Goal: Information Seeking & Learning: Learn about a topic

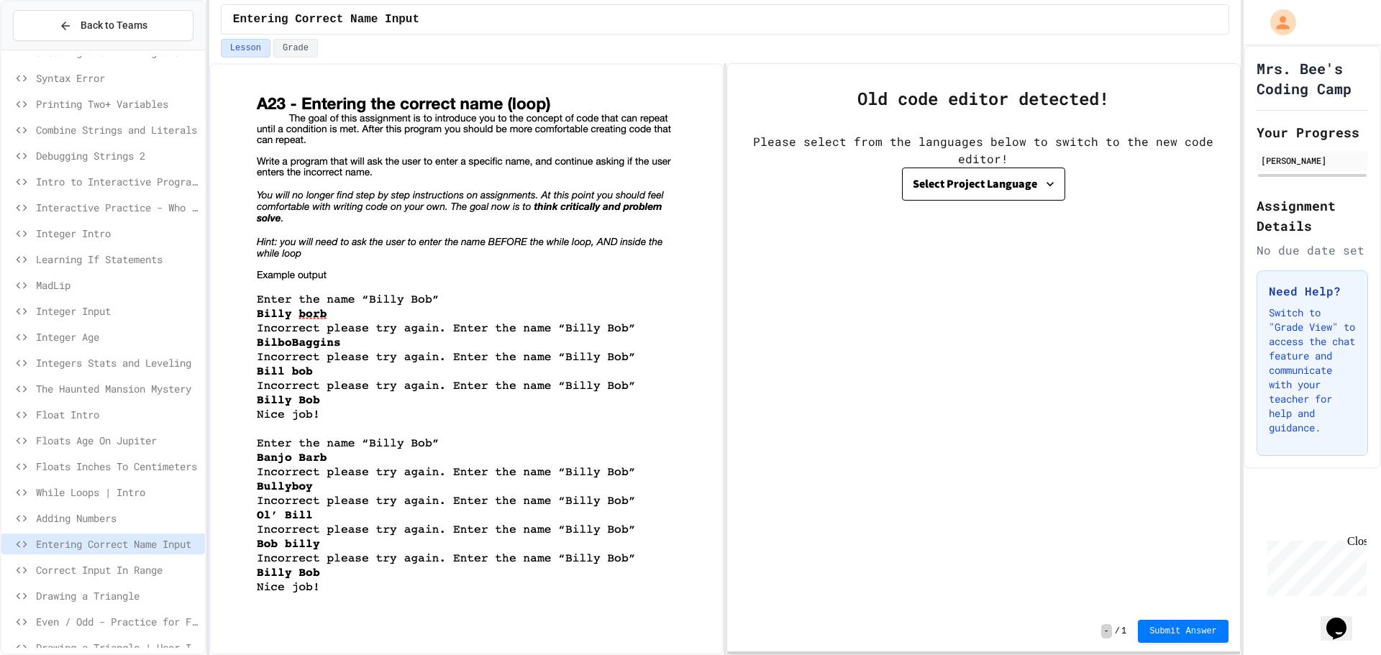
click at [127, 597] on span "Drawing a Triangle" at bounding box center [117, 595] width 163 height 15
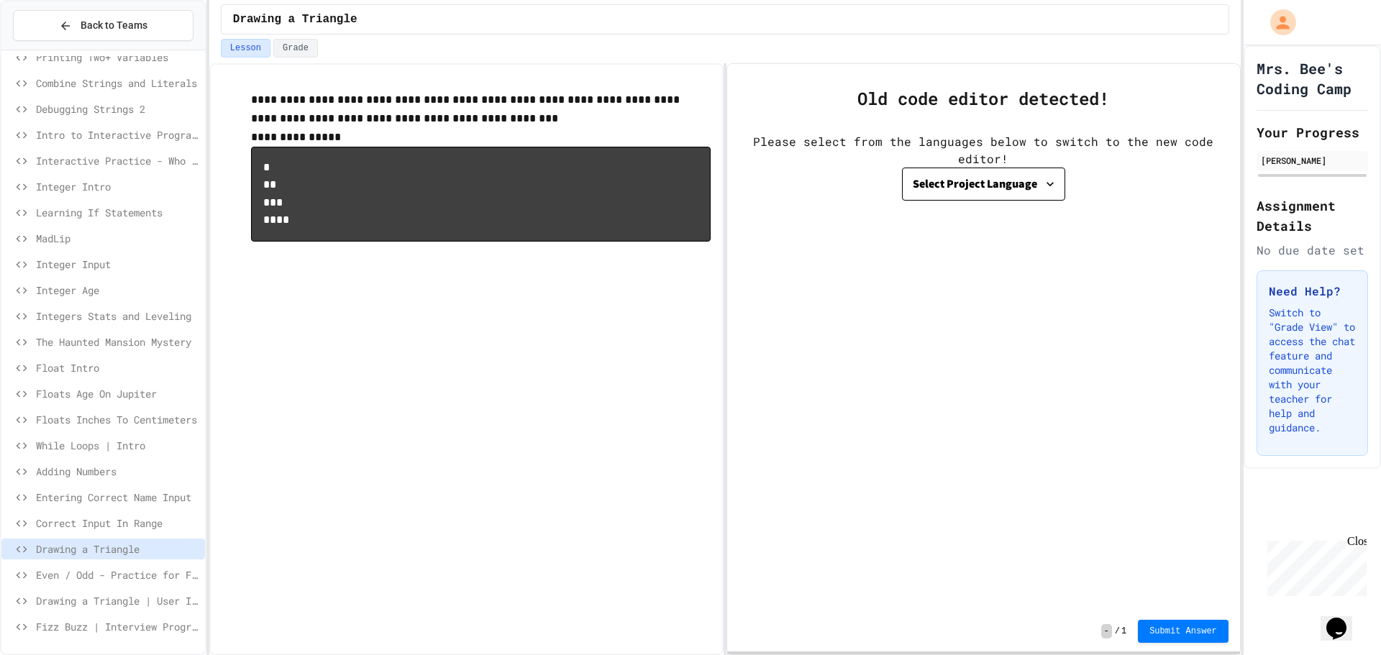
click at [145, 628] on span "Fizz Buzz | Interview Program" at bounding box center [117, 626] width 163 height 15
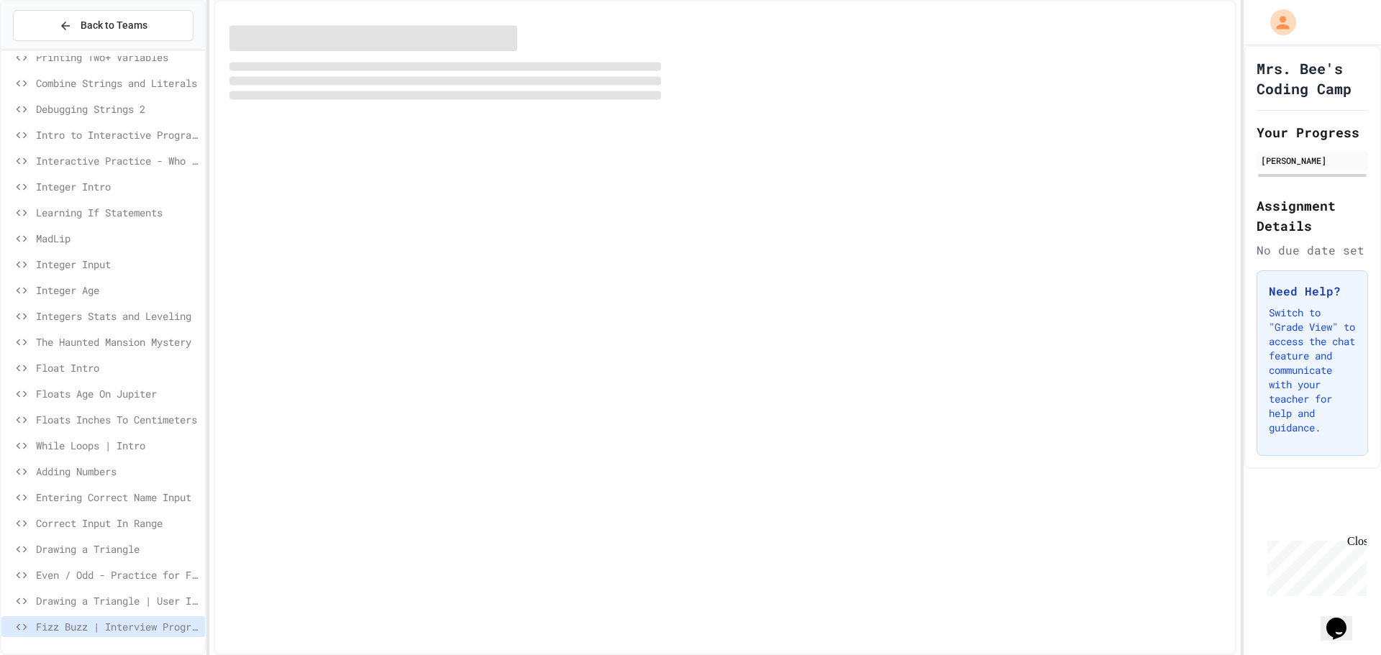
scroll to position [107, 0]
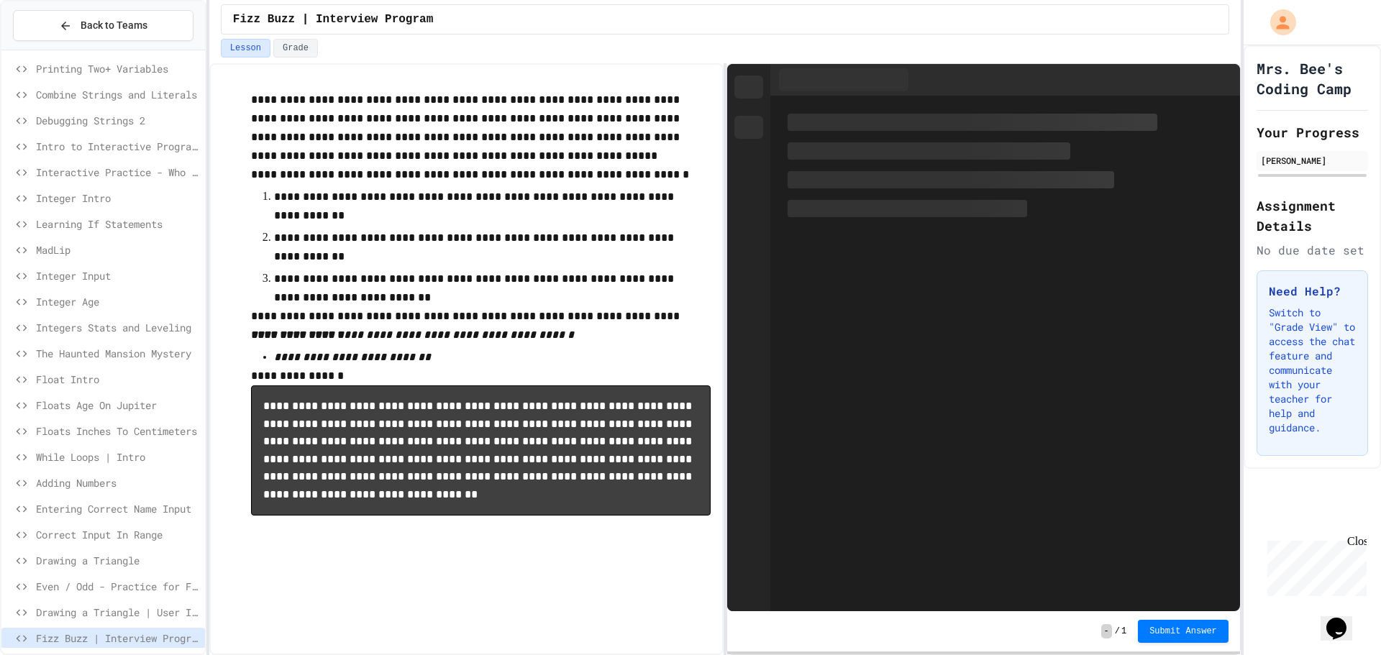
drag, startPoint x: 102, startPoint y: 546, endPoint x: 113, endPoint y: 567, distance: 23.5
click at [102, 550] on div "Syntax Error Printing Two+ Variables Combine Strings and Literals Debugging Str…" at bounding box center [103, 304] width 204 height 711
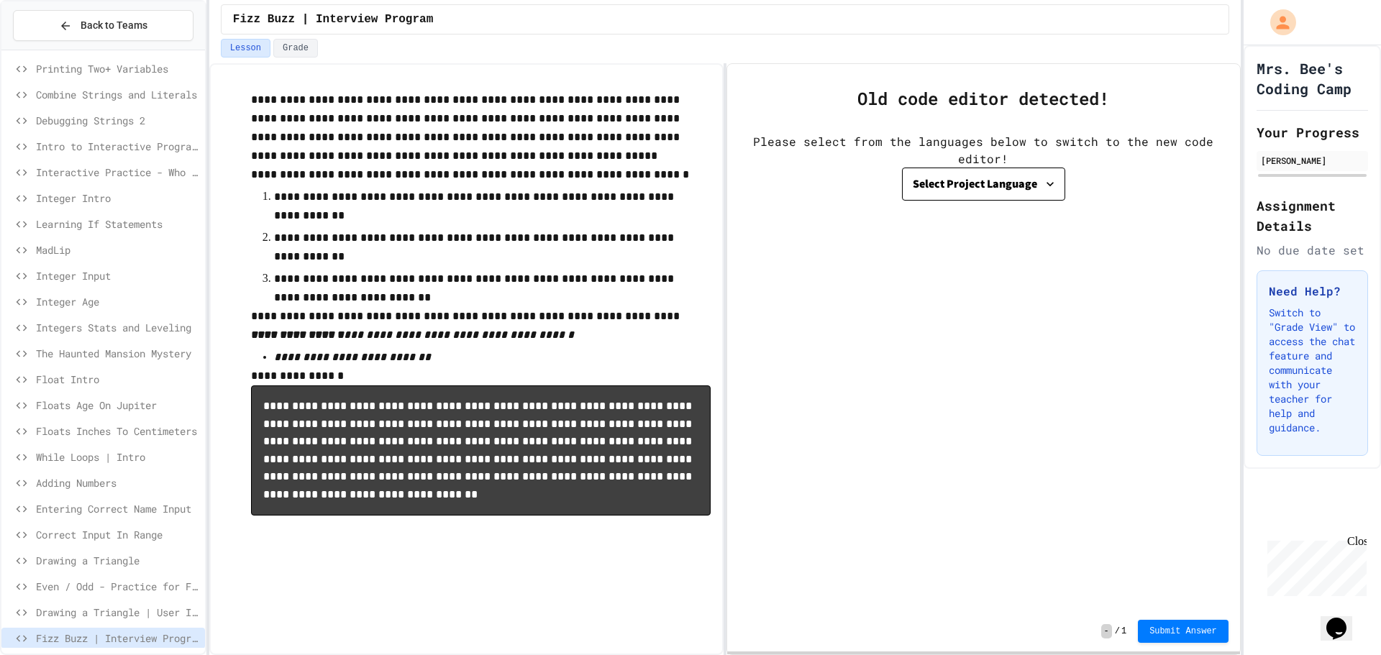
click at [113, 567] on span "Drawing a Triangle" at bounding box center [117, 560] width 163 height 15
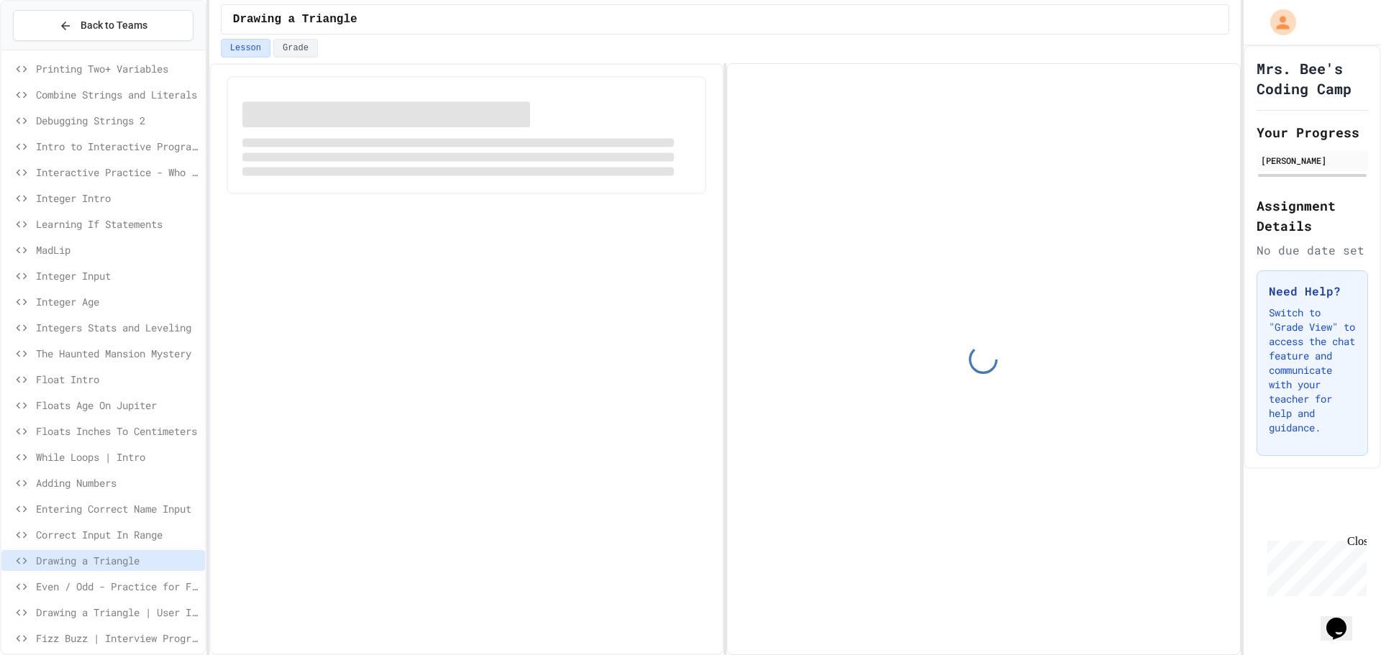
click at [115, 524] on div "Correct Input In Range" at bounding box center [103, 534] width 204 height 21
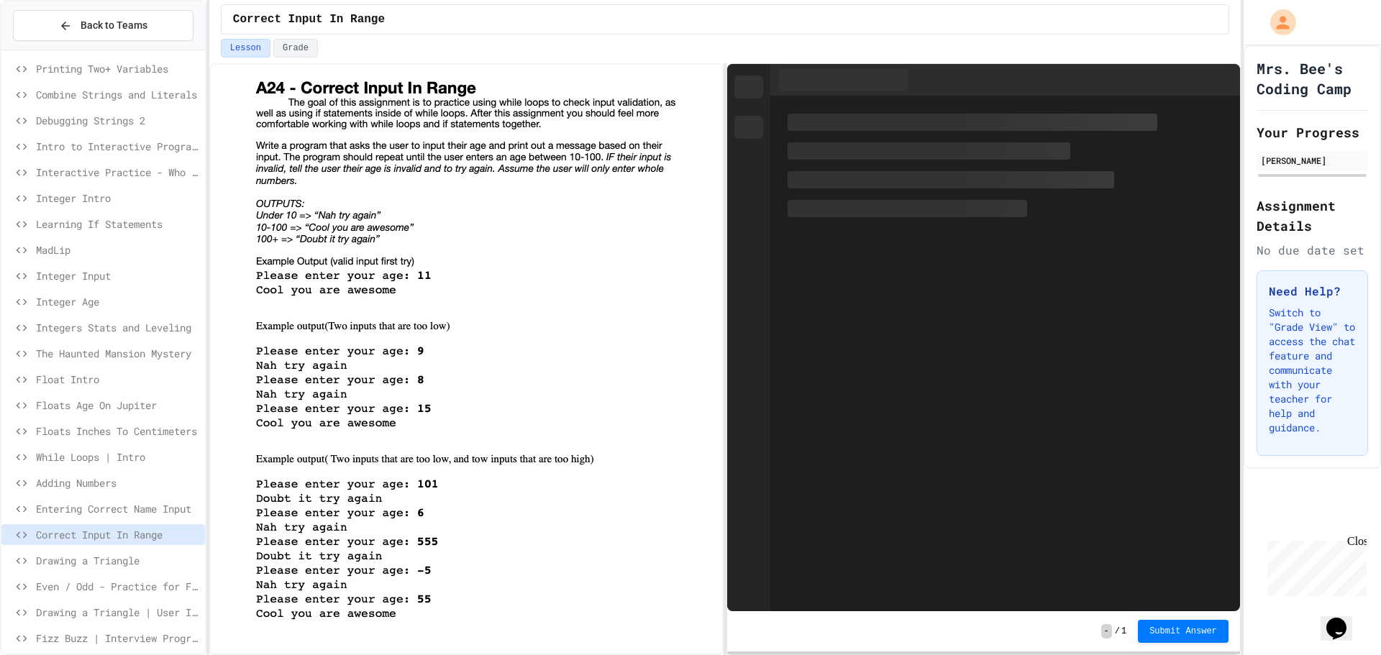
scroll to position [31, 0]
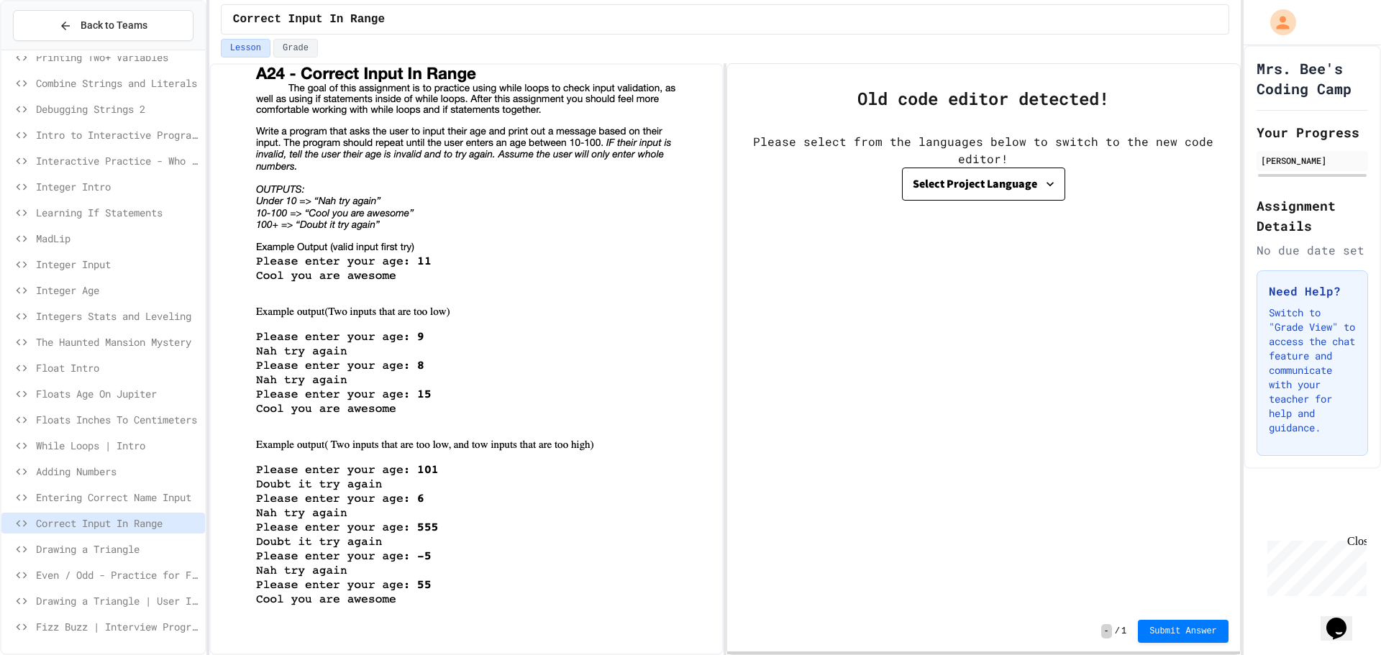
click at [100, 549] on span "Drawing a Triangle" at bounding box center [117, 549] width 163 height 15
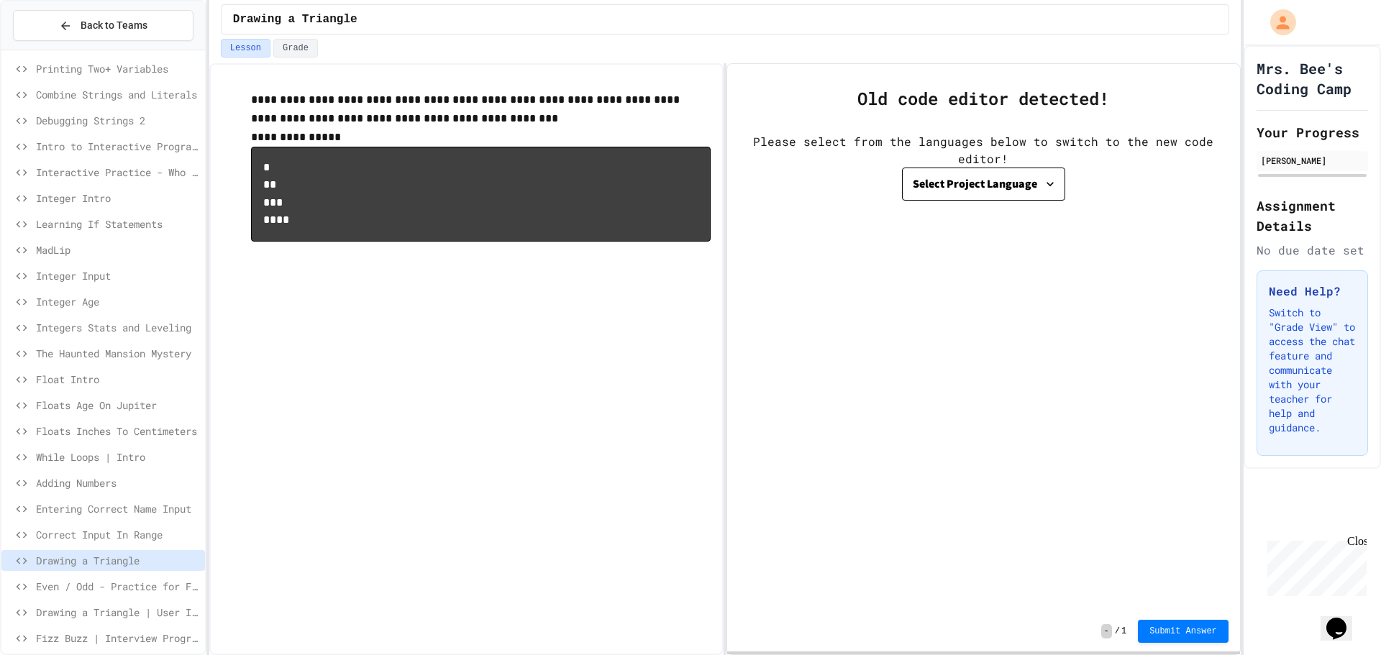
click at [78, 531] on span "Correct Input In Range" at bounding box center [117, 534] width 163 height 15
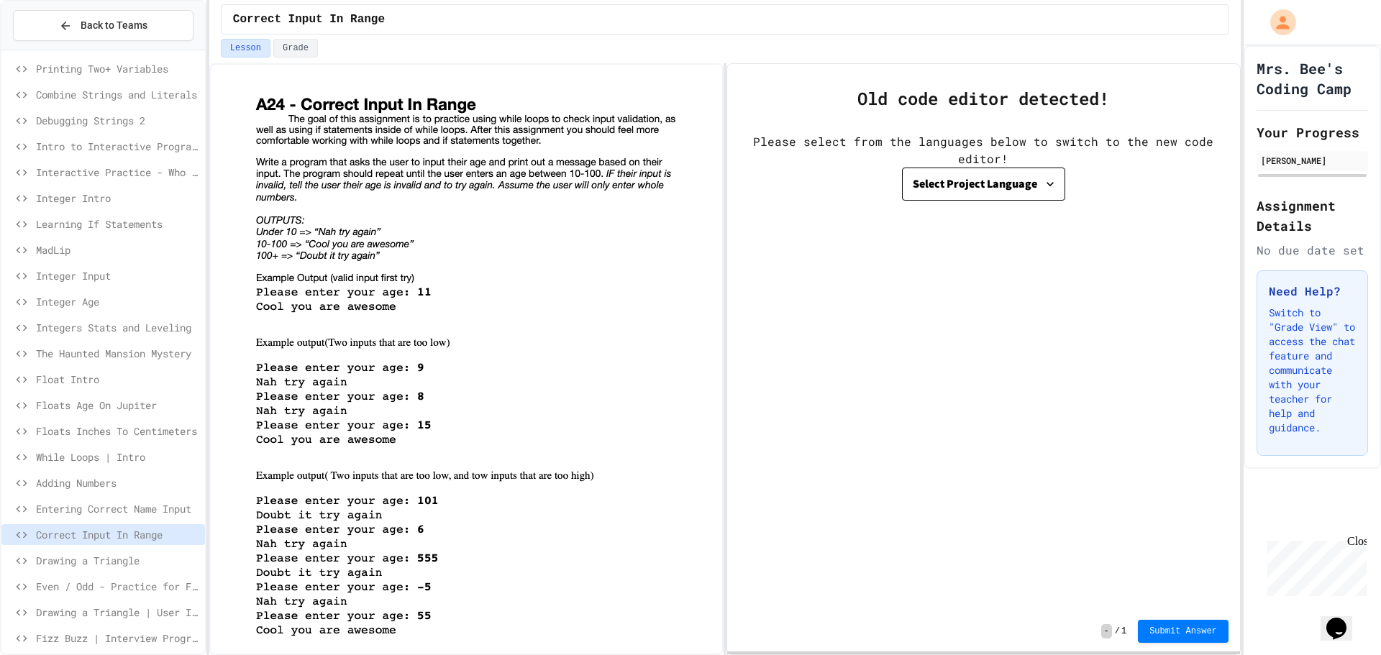
click at [90, 509] on span "Entering Correct Name Input" at bounding box center [117, 508] width 163 height 15
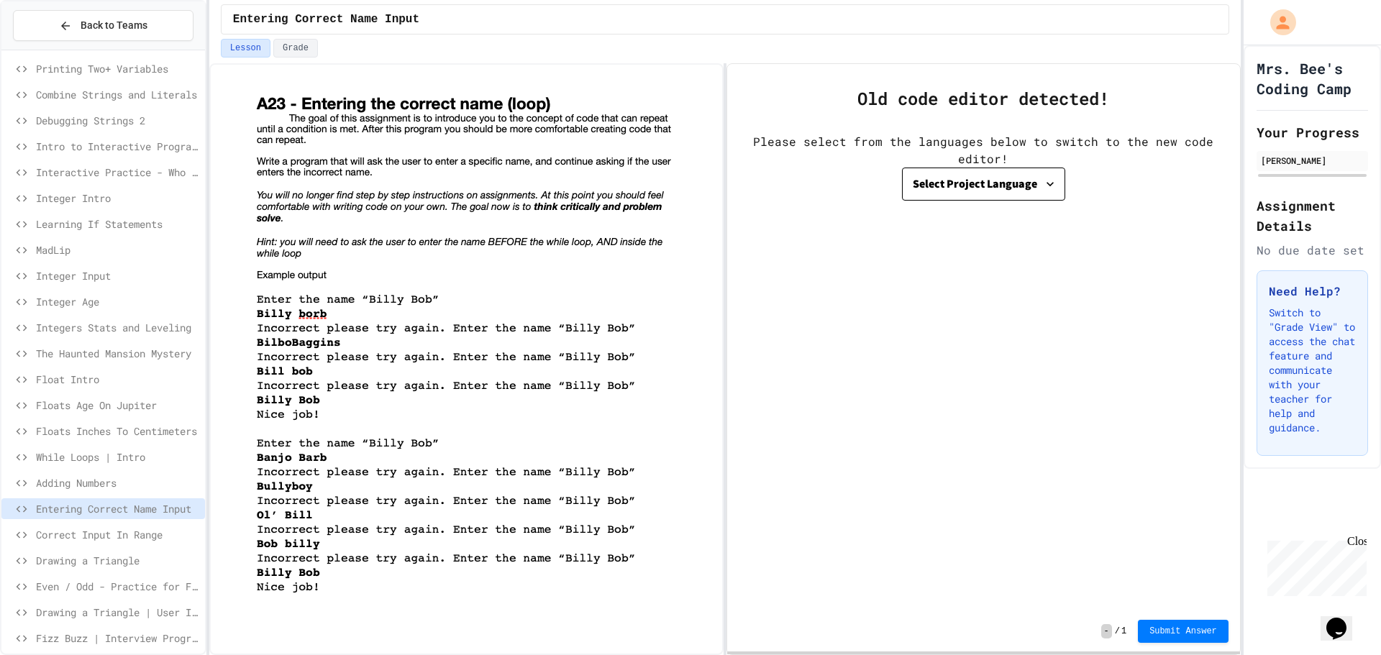
click at [93, 480] on span "Adding Numbers" at bounding box center [117, 482] width 163 height 15
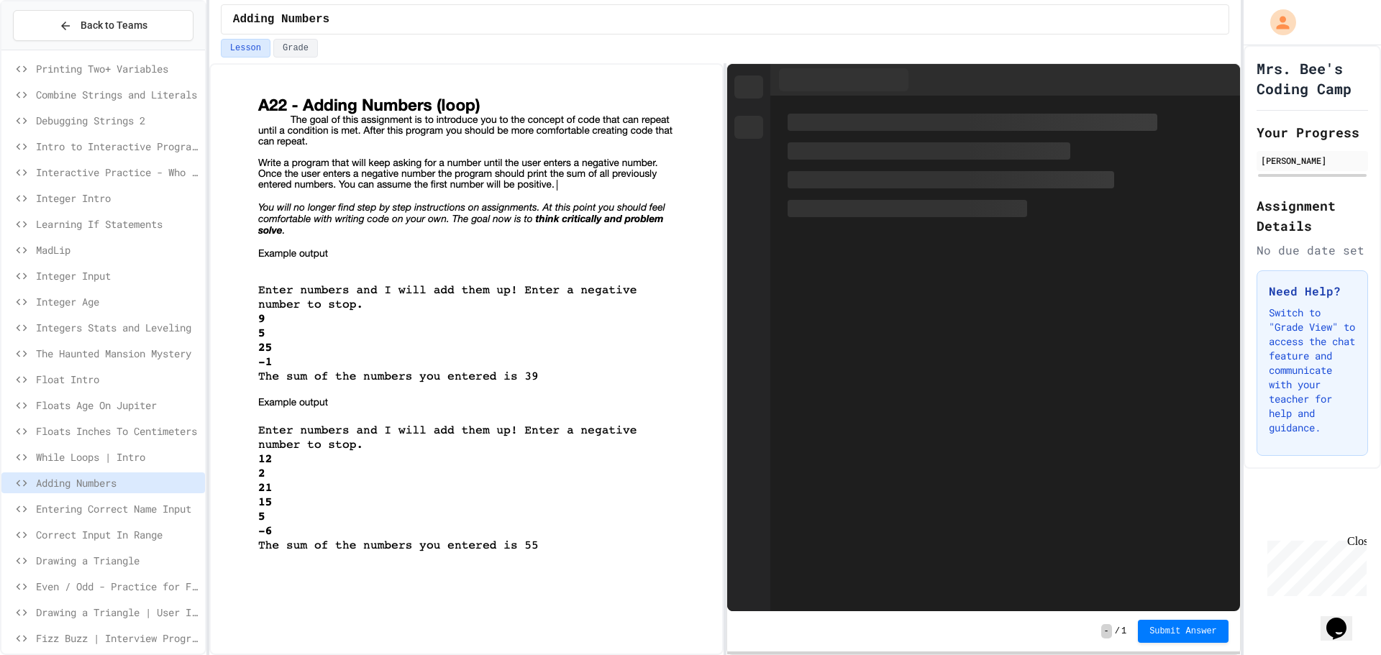
click at [86, 454] on span "While Loops | Intro" at bounding box center [117, 456] width 163 height 15
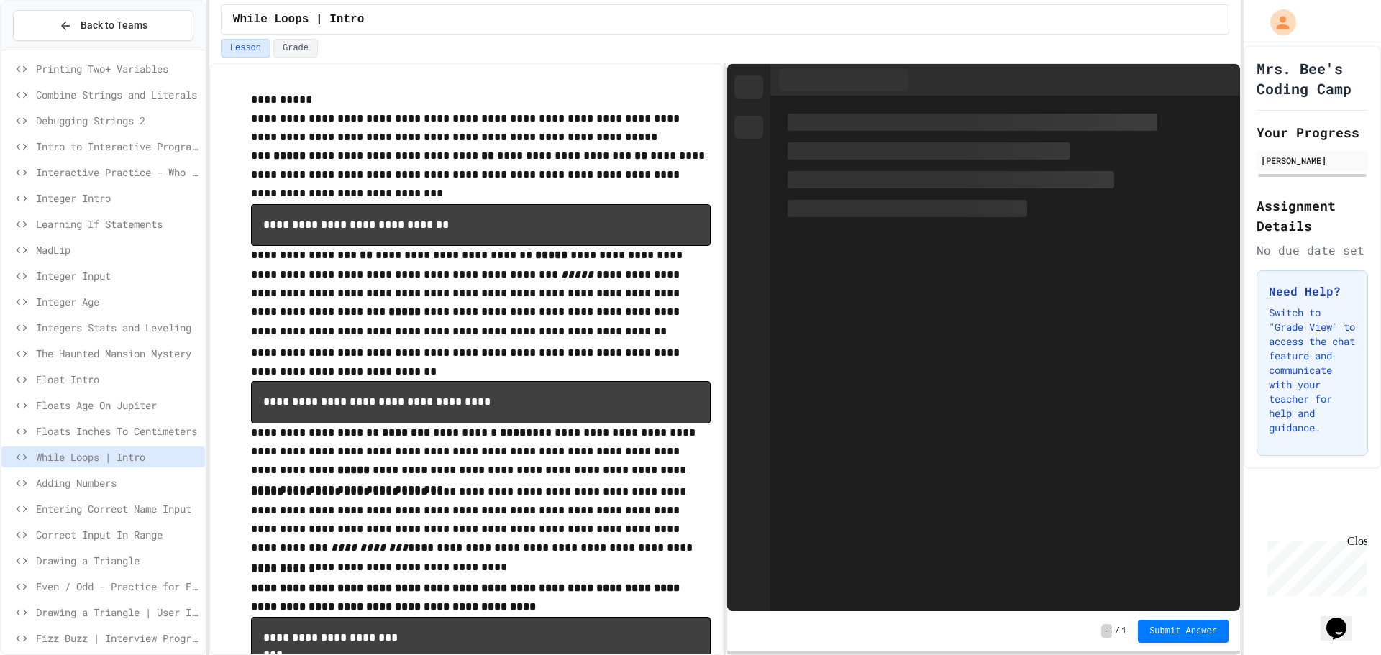
click at [99, 406] on span "Floats Age On Jupiter" at bounding box center [117, 405] width 163 height 15
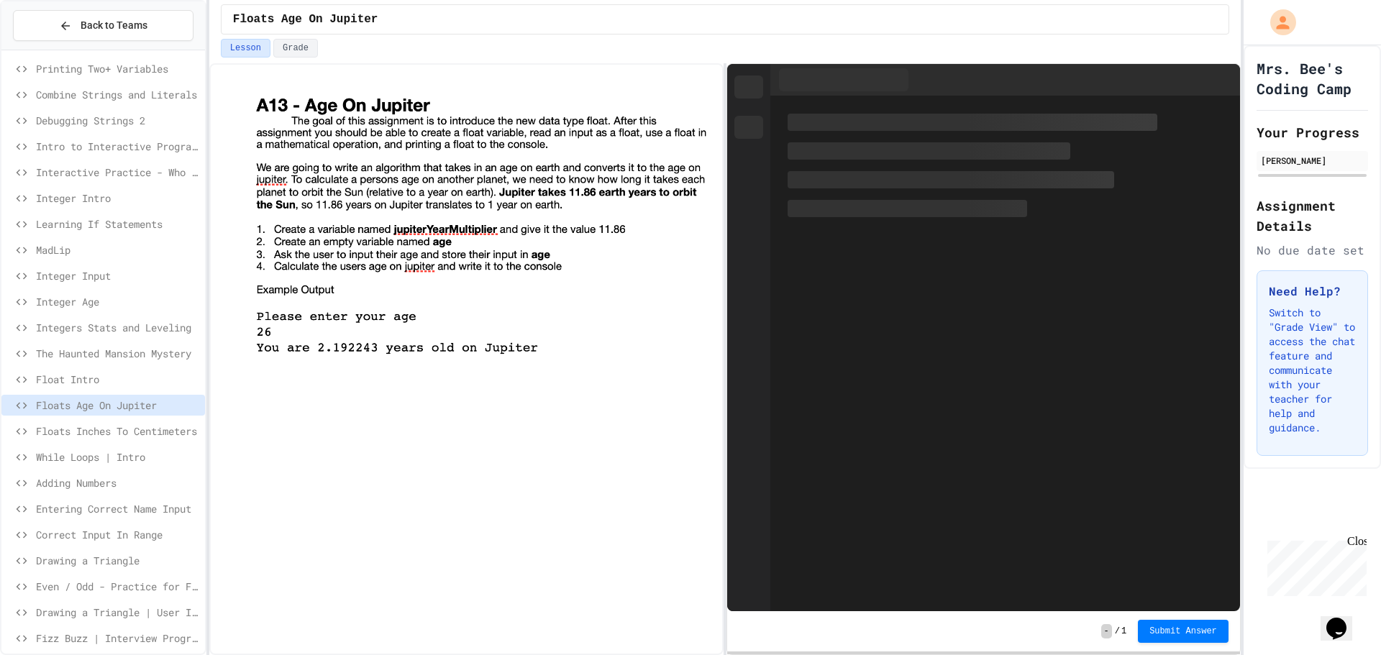
click at [70, 375] on span "Float Intro" at bounding box center [117, 379] width 163 height 15
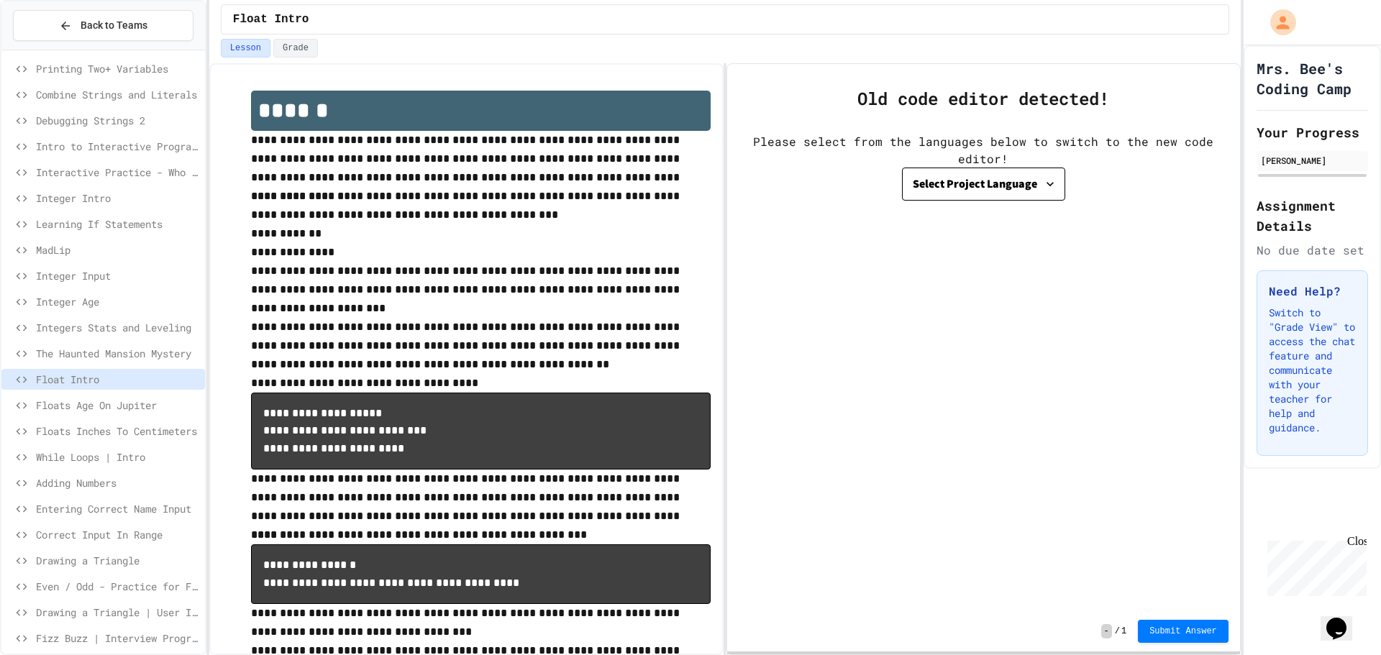
click at [88, 349] on span "The Haunted Mansion Mystery" at bounding box center [117, 353] width 163 height 15
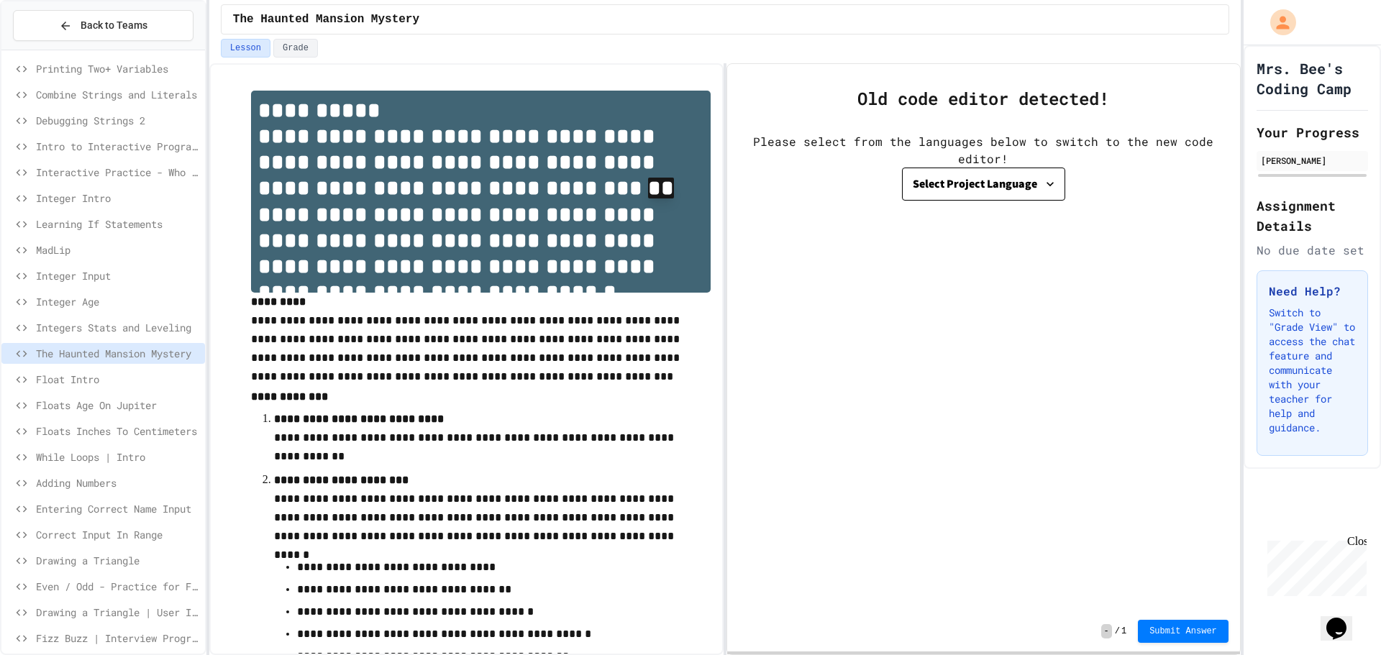
click at [88, 330] on span "Integers Stats and Leveling" at bounding box center [117, 327] width 163 height 15
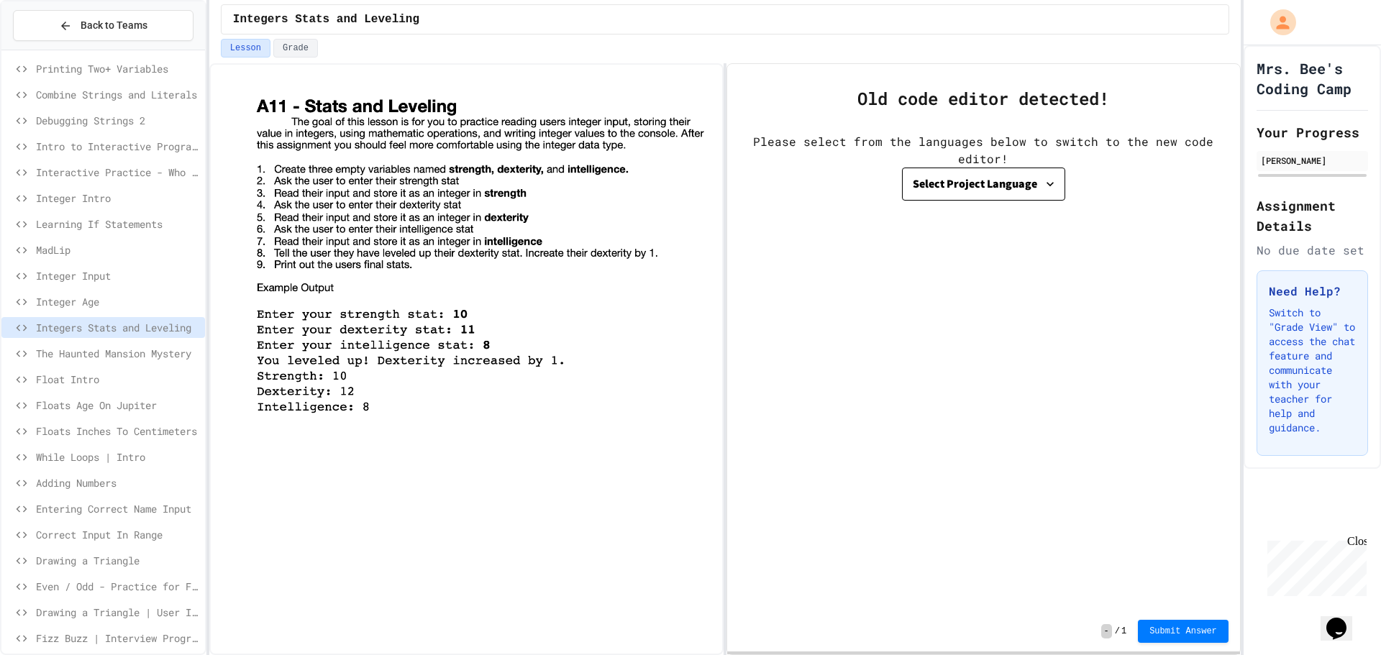
click at [76, 304] on span "Integer Age" at bounding box center [117, 301] width 163 height 15
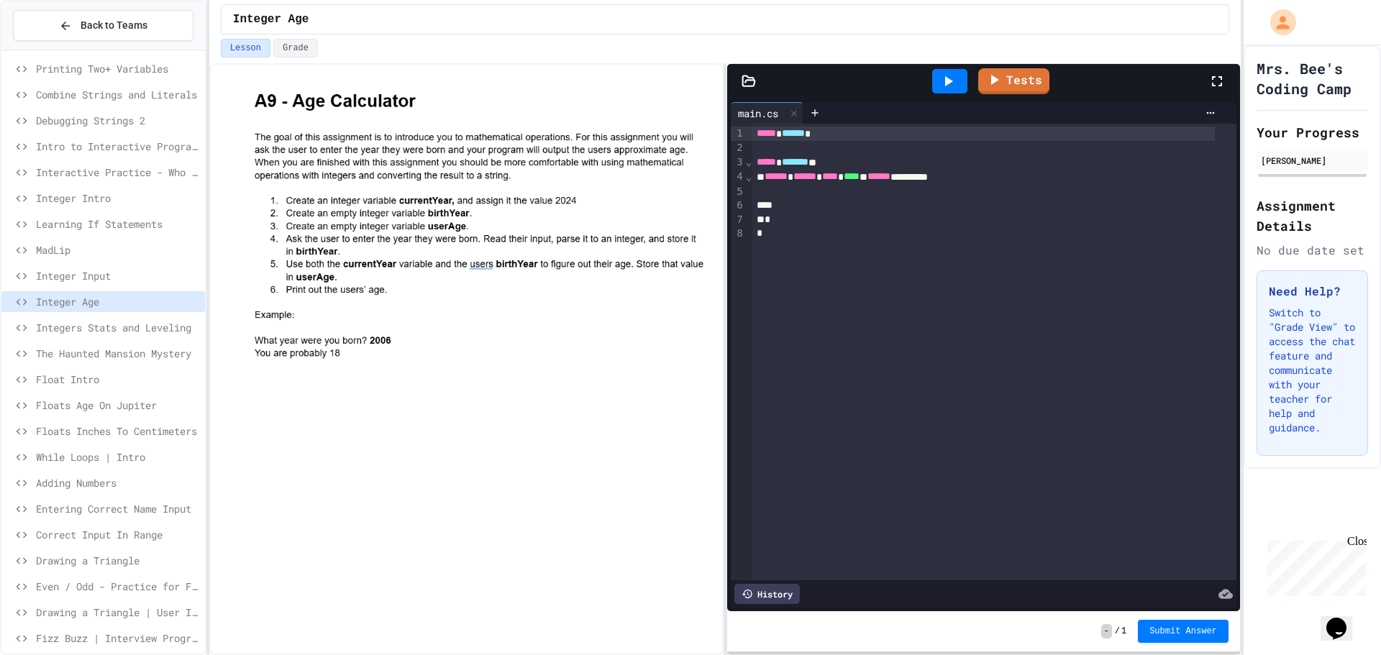
click at [83, 269] on span "Integer Input" at bounding box center [117, 275] width 163 height 15
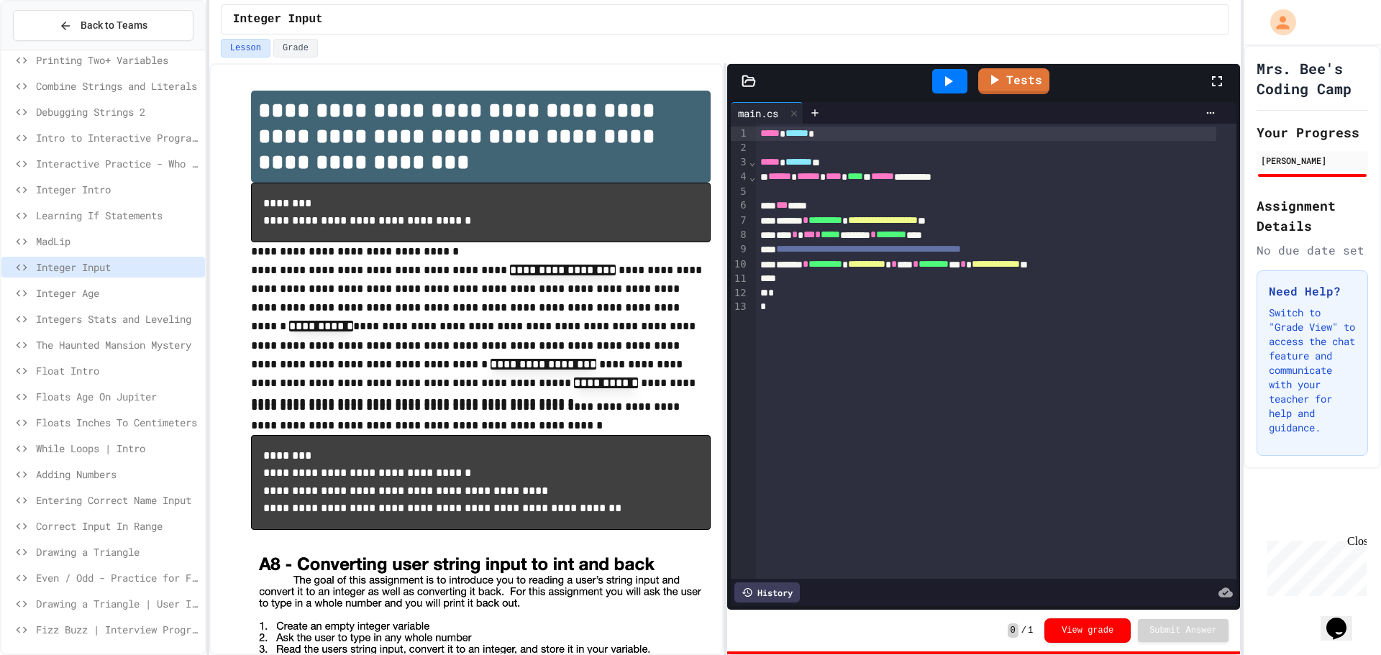
scroll to position [119, 0]
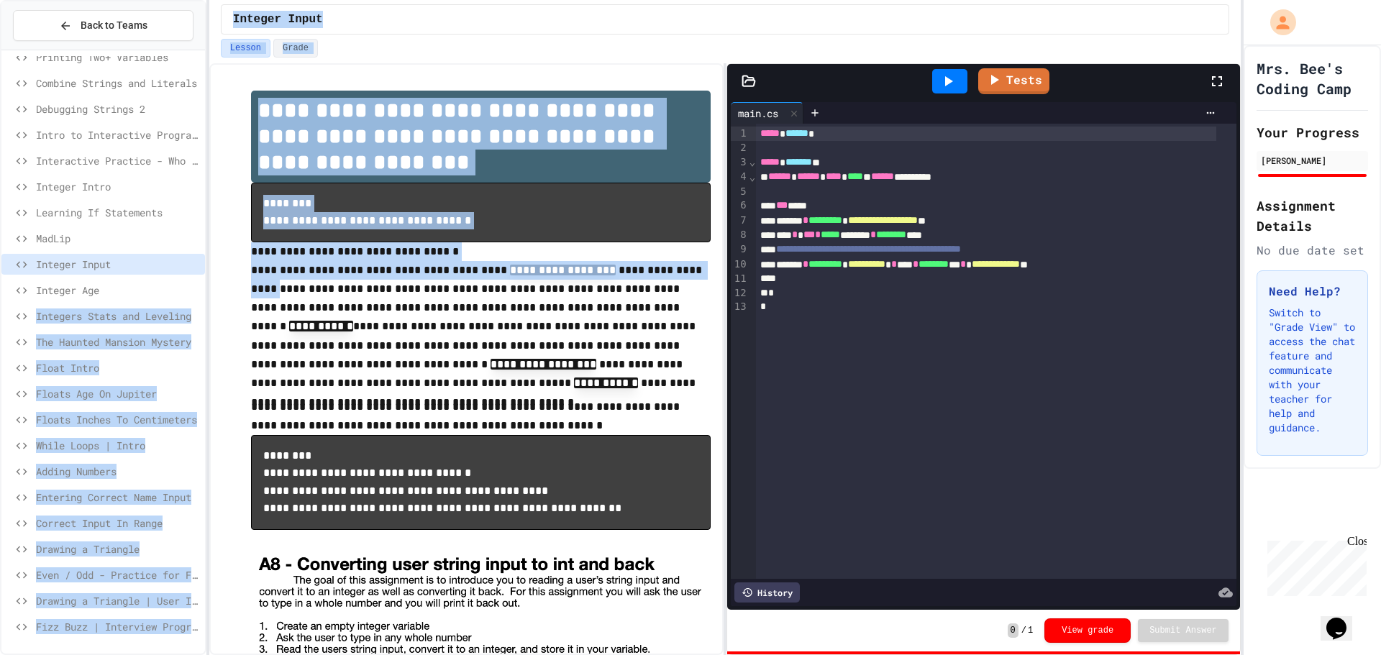
drag, startPoint x: 219, startPoint y: 283, endPoint x: 143, endPoint y: 294, distance: 76.4
click at [143, 294] on div "**********" at bounding box center [690, 327] width 1381 height 655
click at [154, 287] on span "Integer Age" at bounding box center [117, 290] width 163 height 15
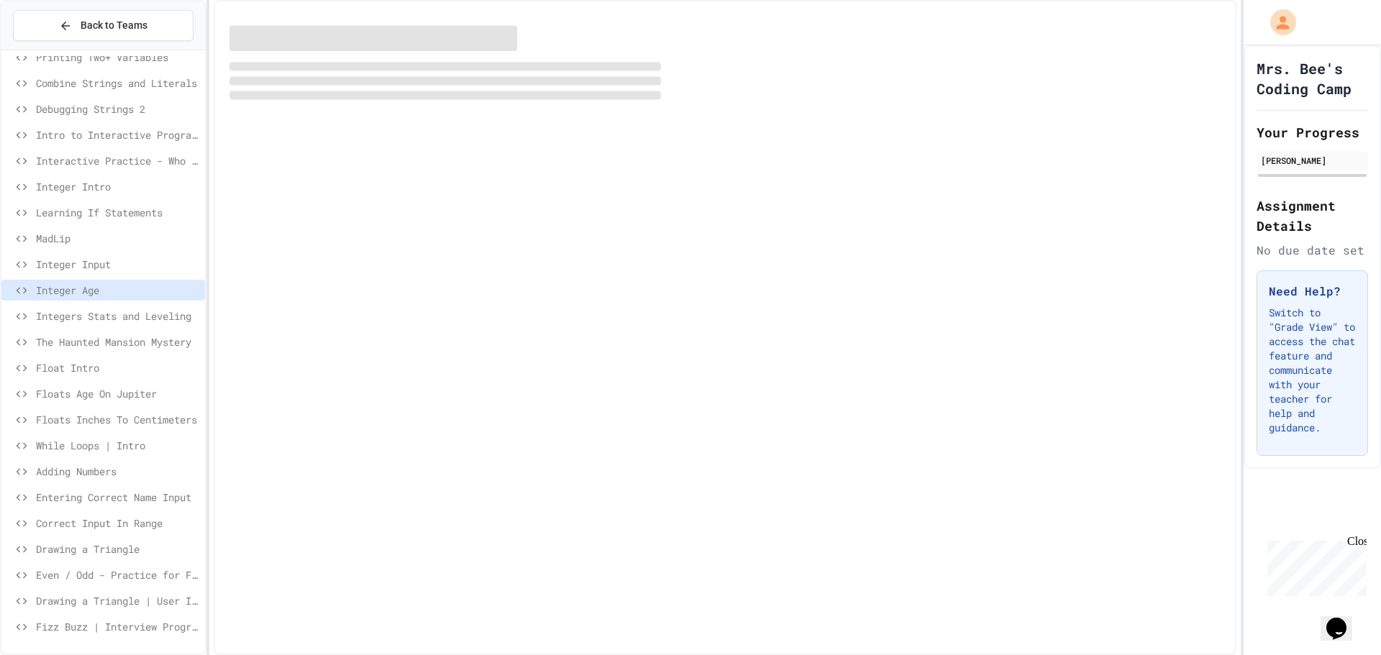
scroll to position [107, 0]
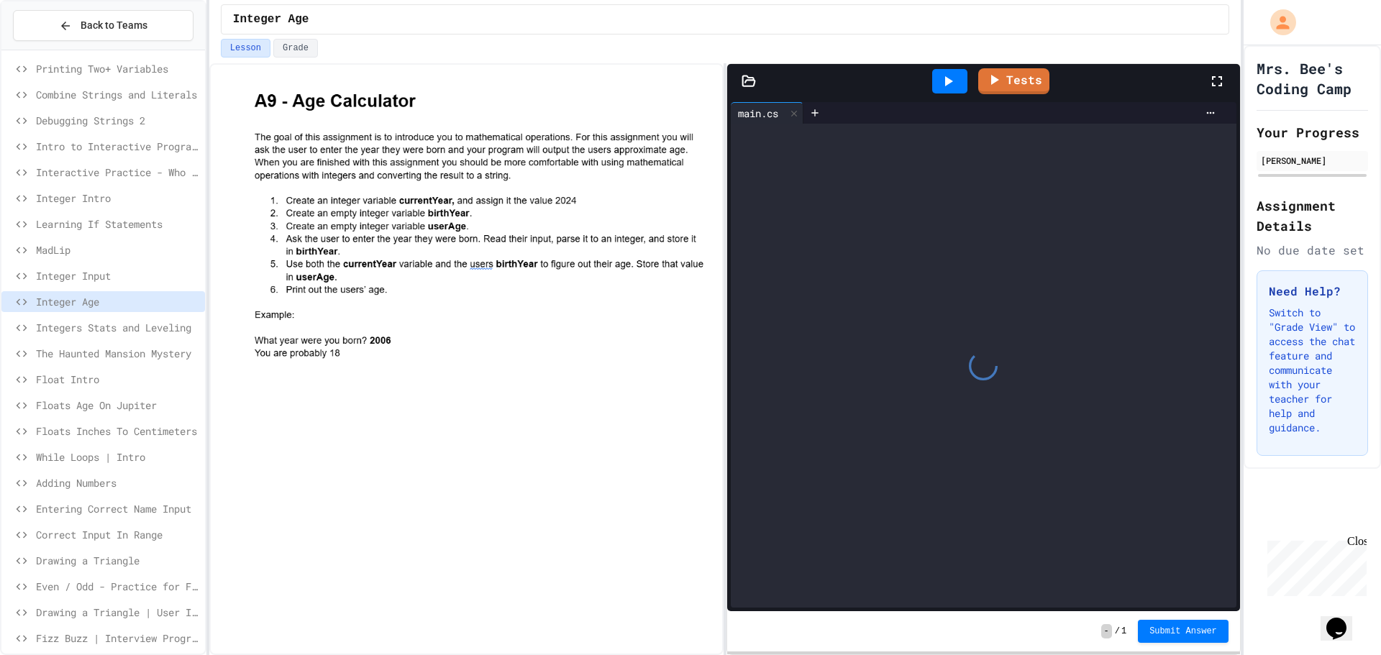
click at [77, 326] on span "Integers Stats and Leveling" at bounding box center [117, 327] width 163 height 15
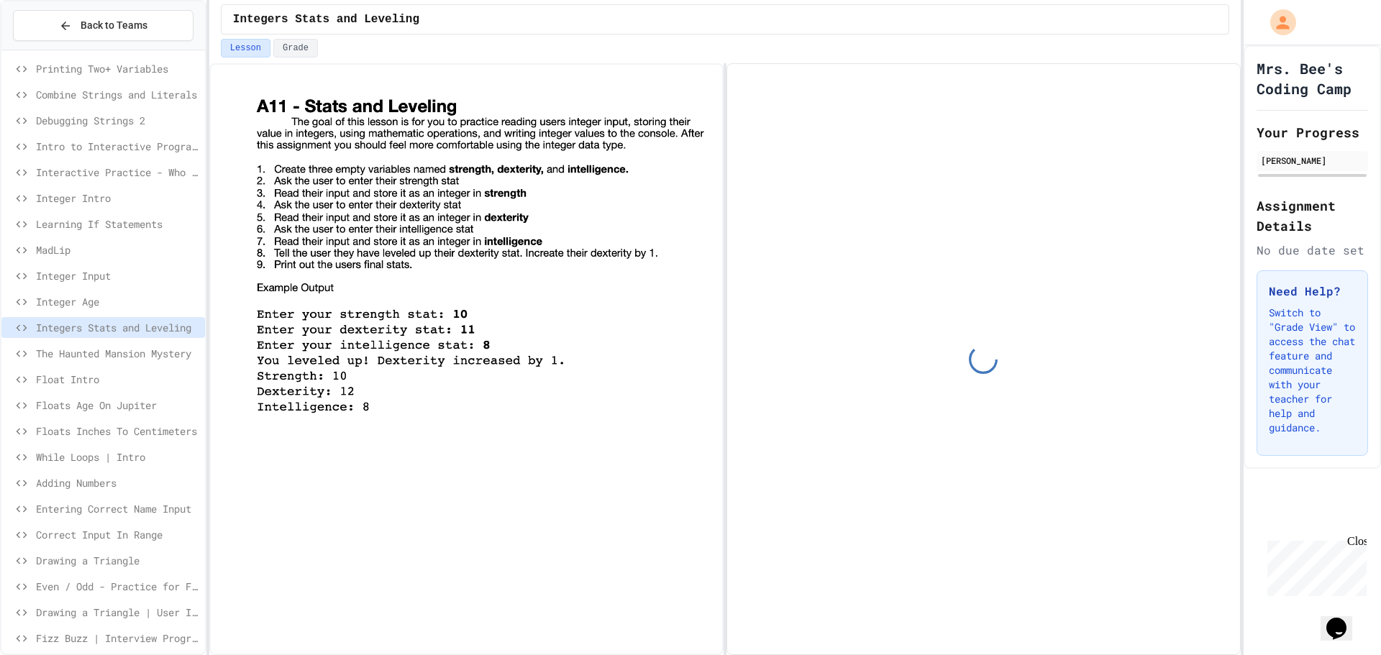
click at [78, 351] on span "The Haunted Mansion Mystery" at bounding box center [117, 353] width 163 height 15
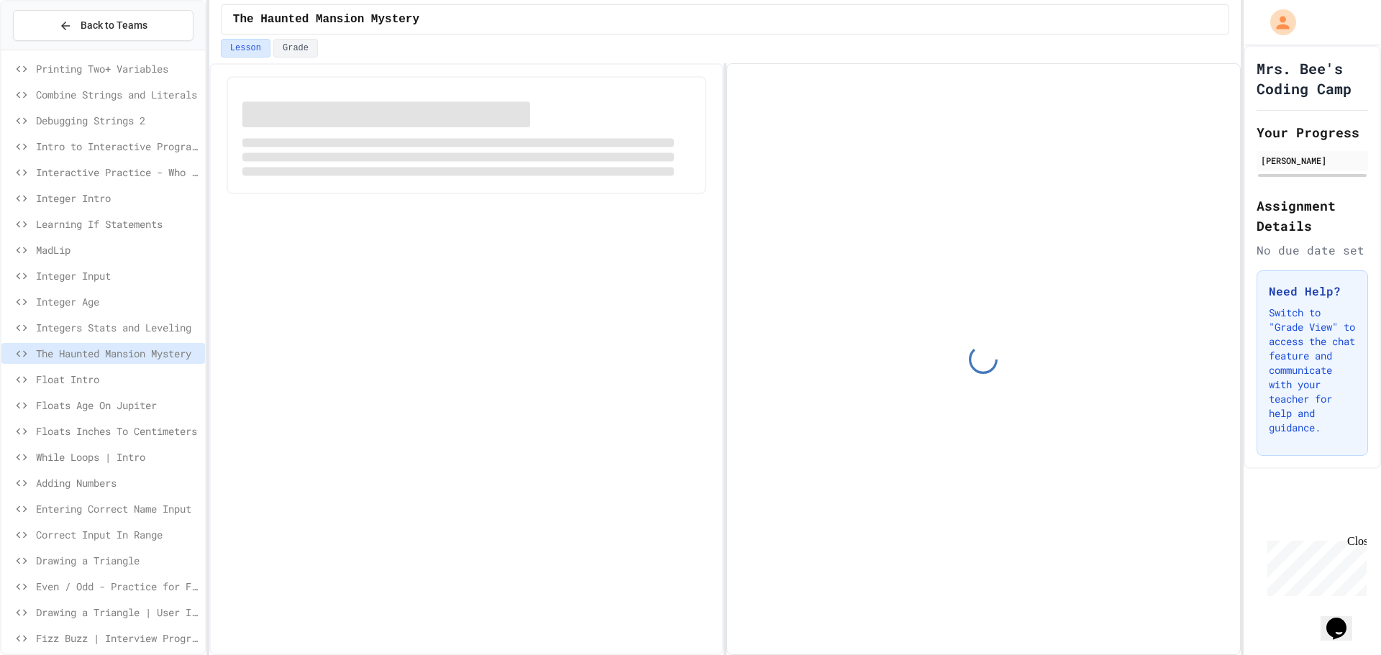
click at [71, 377] on span "Float Intro" at bounding box center [117, 379] width 163 height 15
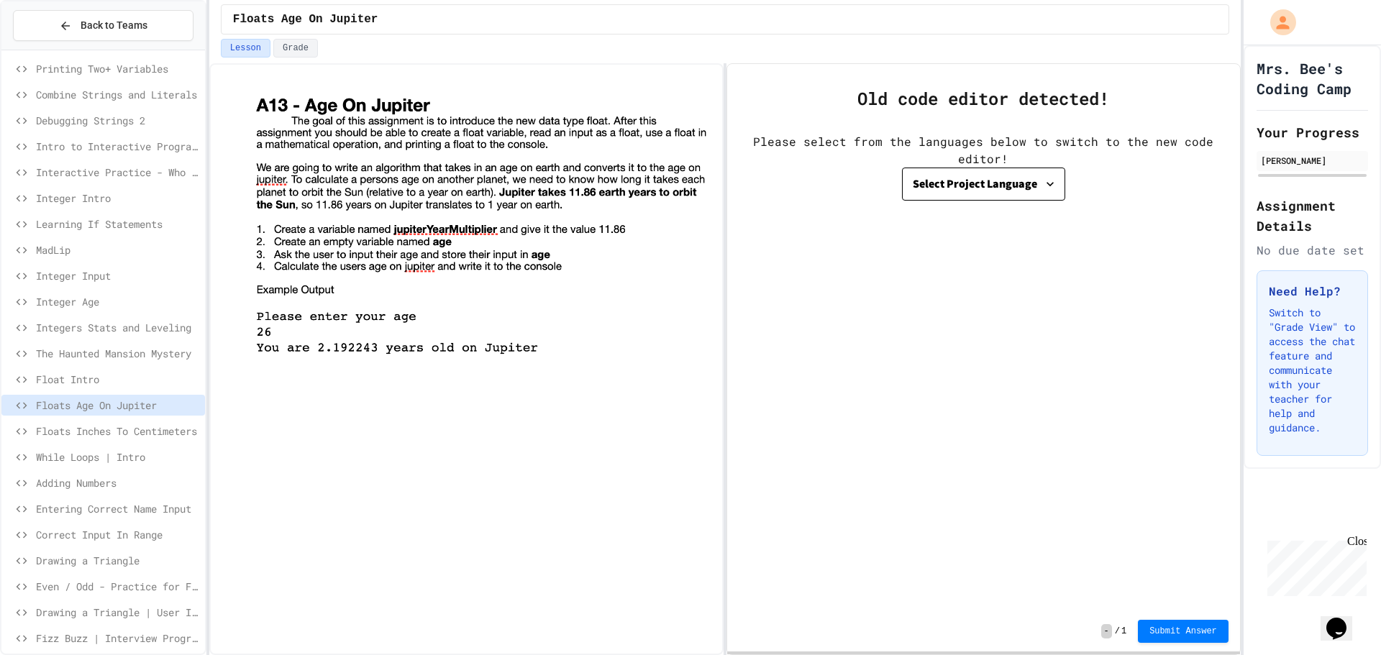
click at [64, 422] on div "Floats Inches To Centimeters" at bounding box center [103, 431] width 204 height 21
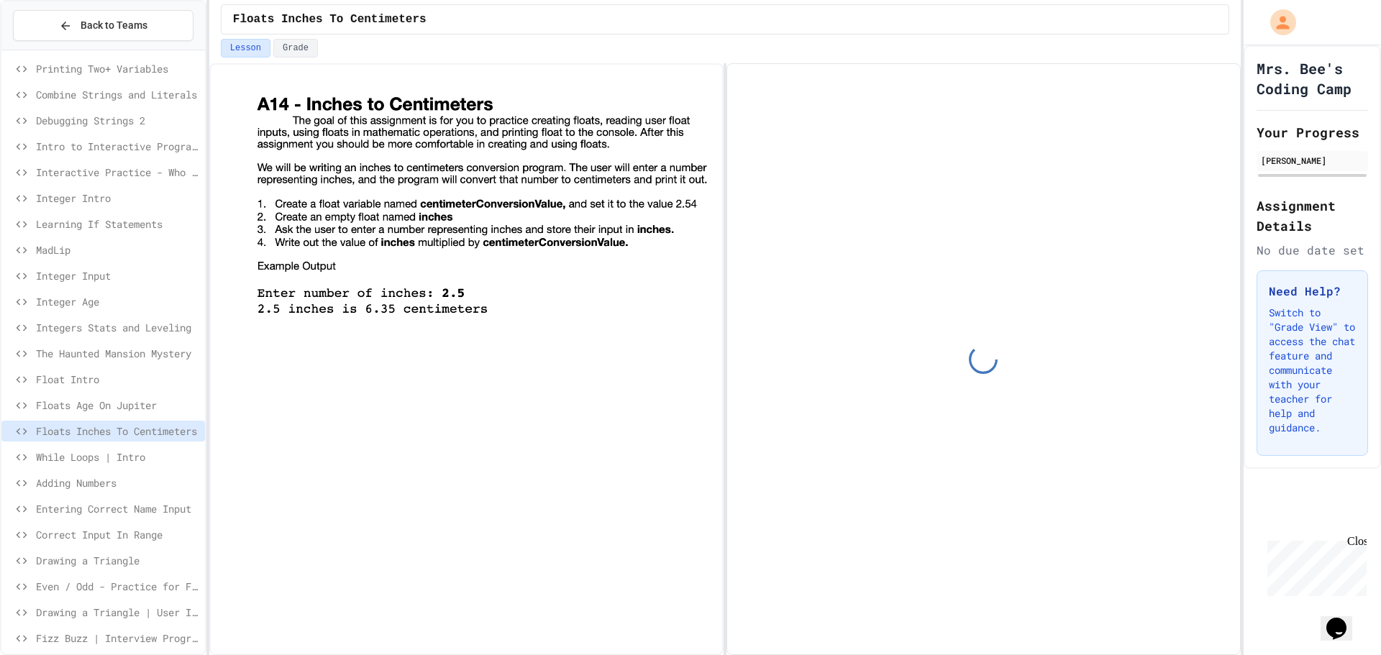
click at [61, 457] on span "While Loops | Intro" at bounding box center [117, 456] width 163 height 15
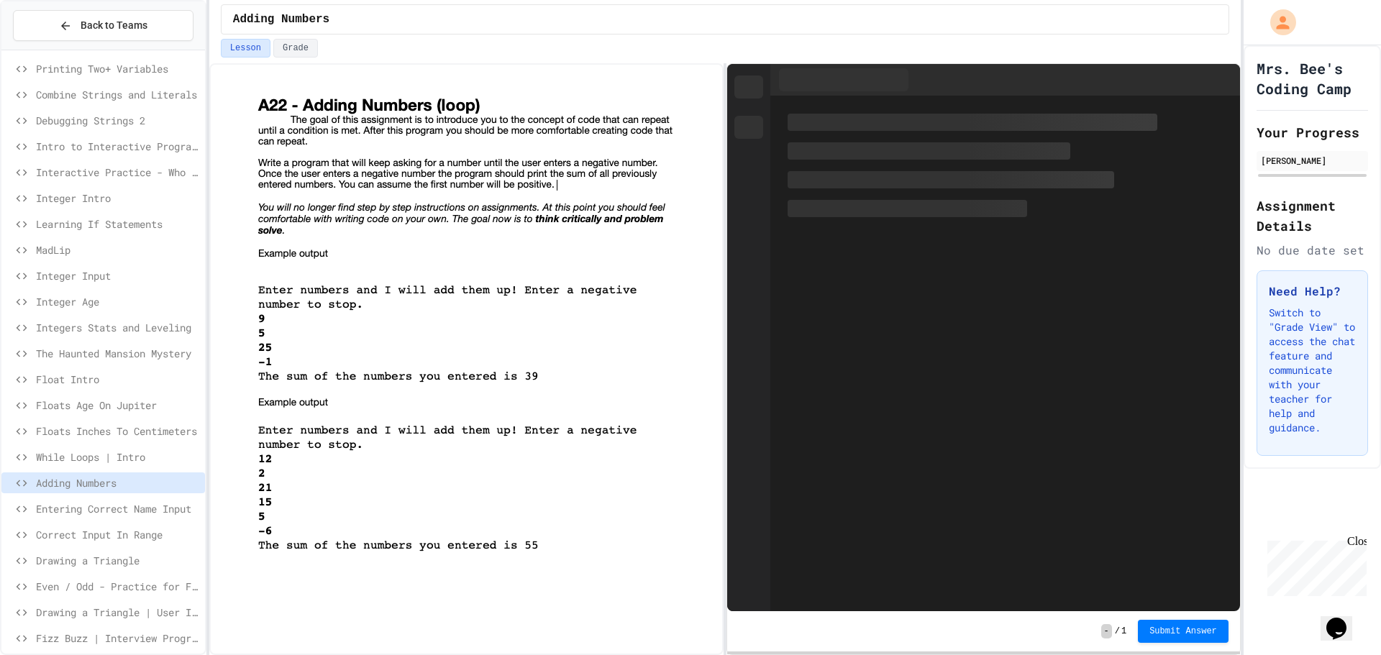
click at [72, 508] on span "Entering Correct Name Input" at bounding box center [117, 508] width 163 height 15
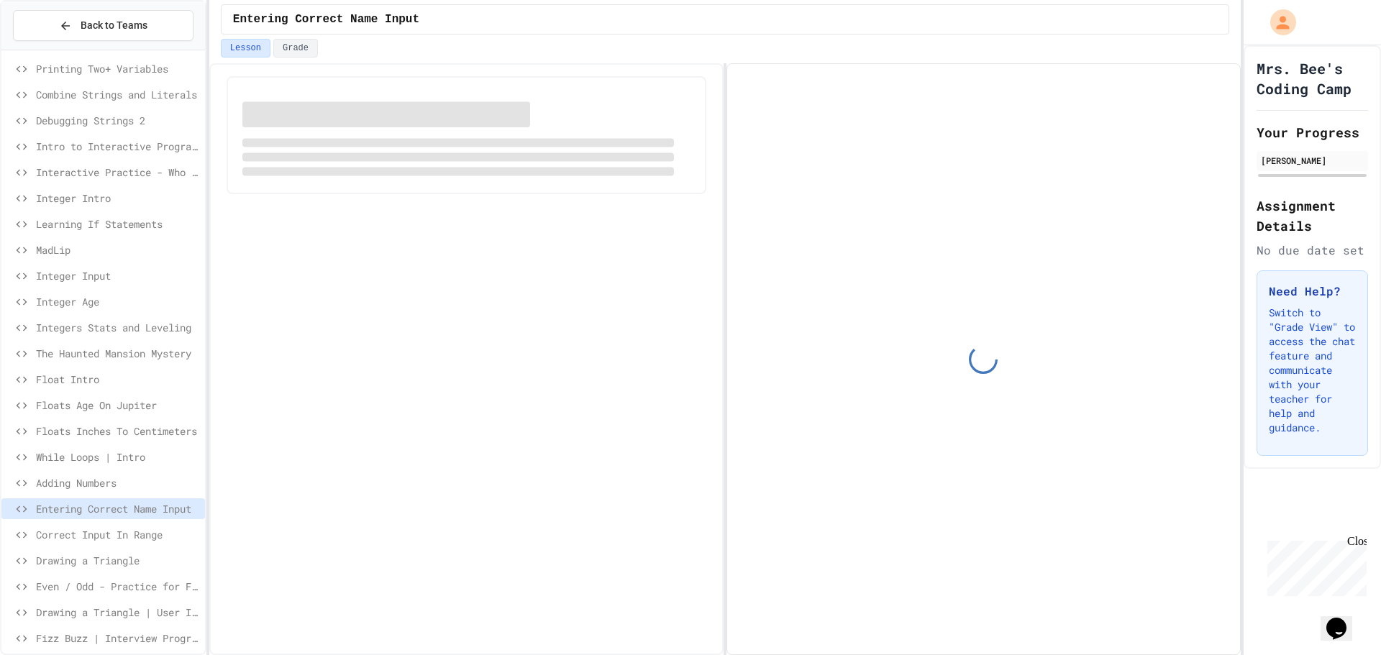
click at [72, 529] on span "Correct Input In Range" at bounding box center [117, 534] width 163 height 15
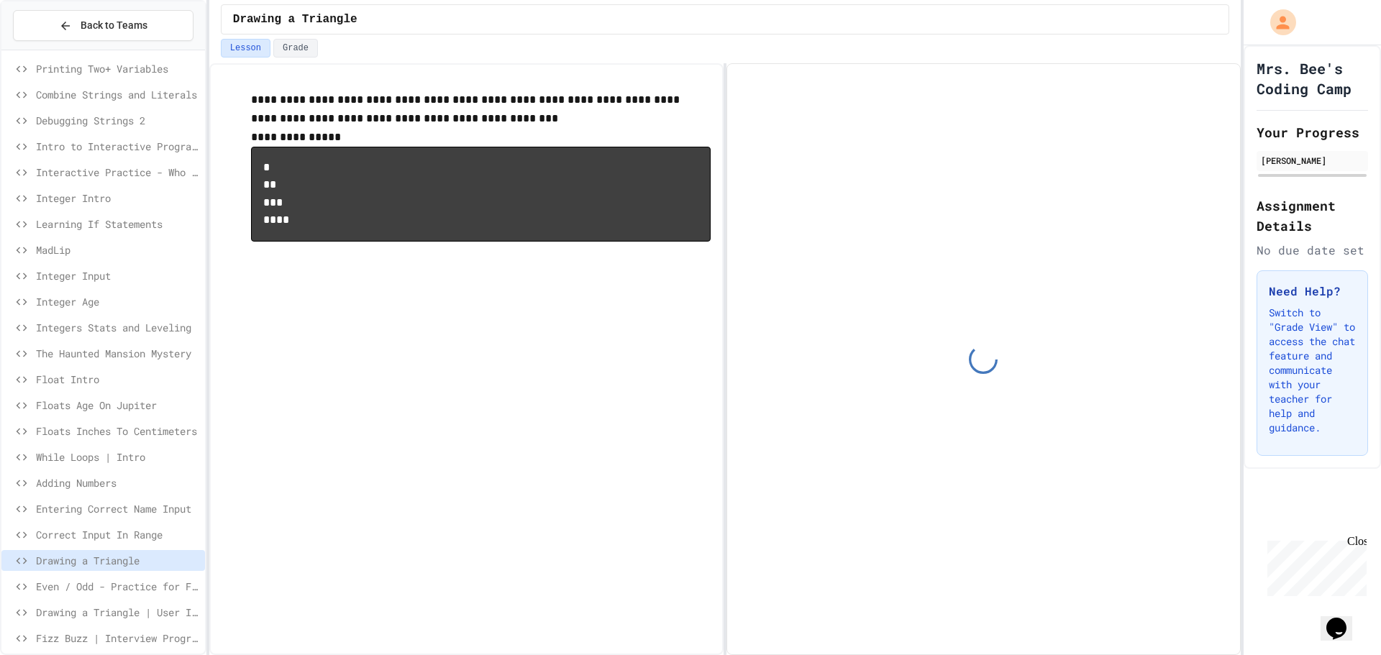
click at [97, 588] on span "Even / Odd - Practice for Fizz Buzz" at bounding box center [117, 586] width 163 height 15
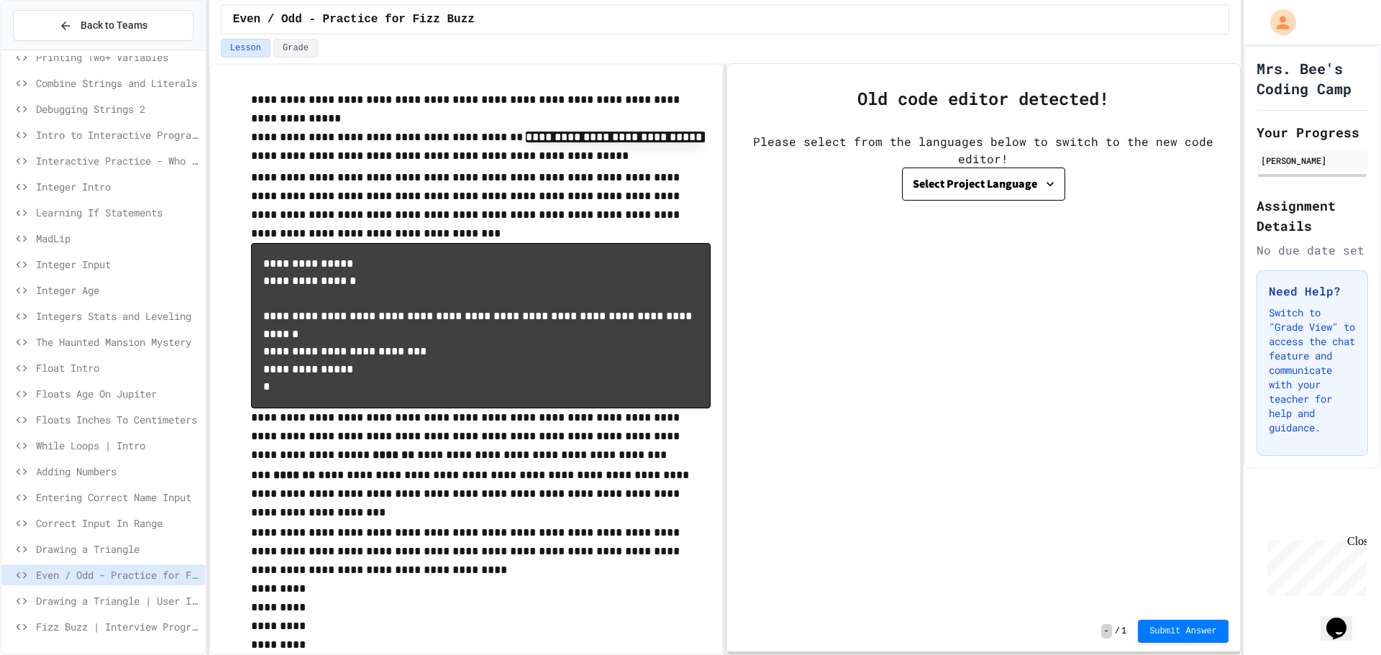
click at [111, 601] on span "Drawing a Triangle | User Input" at bounding box center [117, 600] width 163 height 15
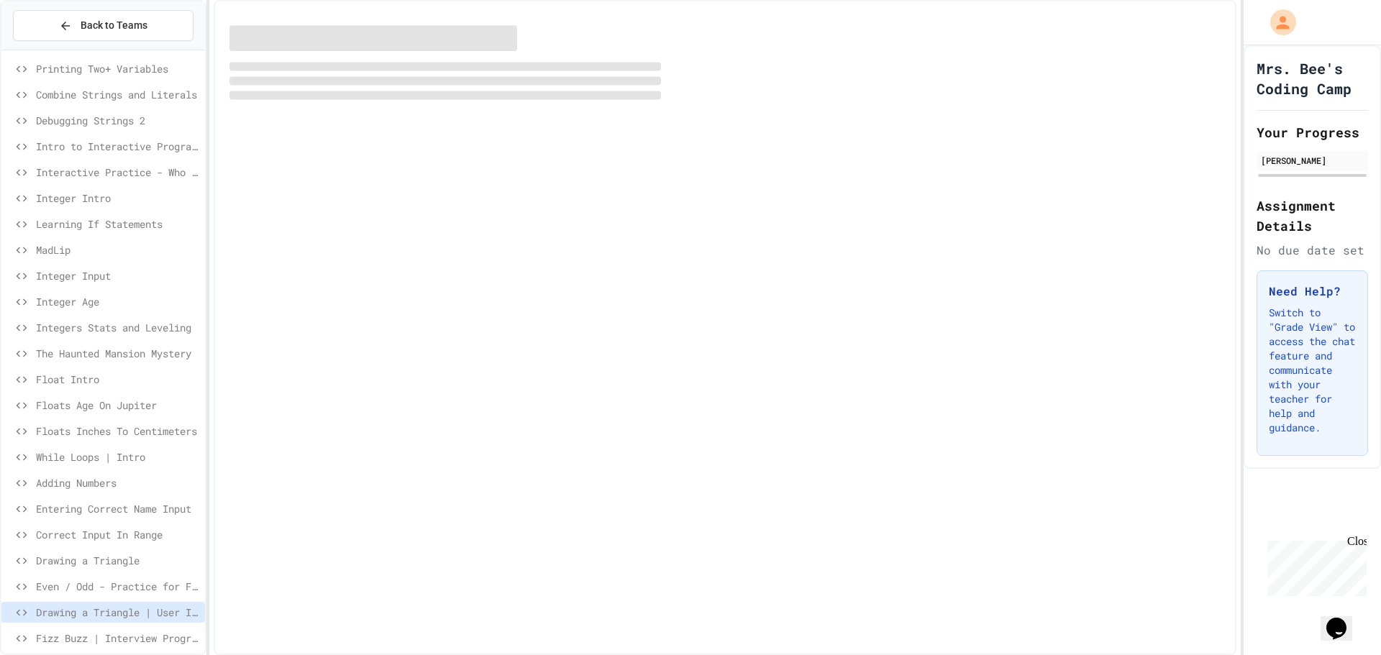
click at [111, 623] on div "Drawing a Triangle | User Input" at bounding box center [103, 615] width 204 height 26
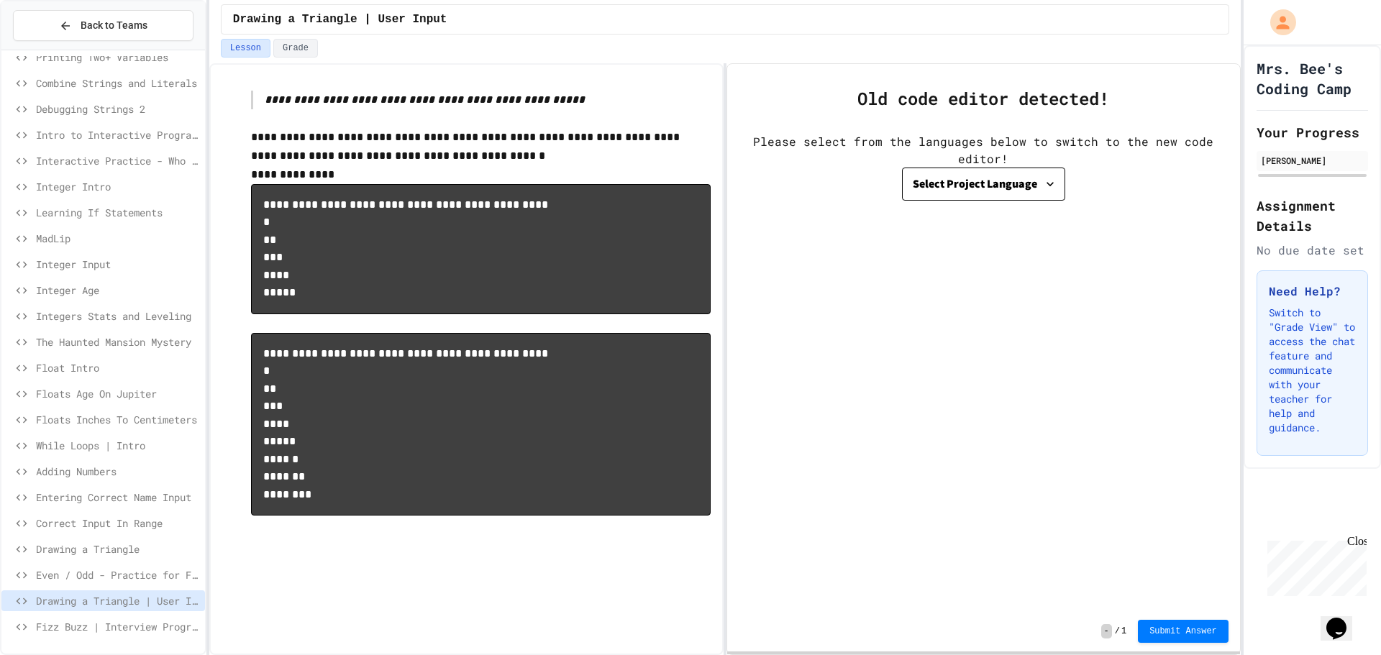
click at [122, 622] on span "Fizz Buzz | Interview Program" at bounding box center [117, 626] width 163 height 15
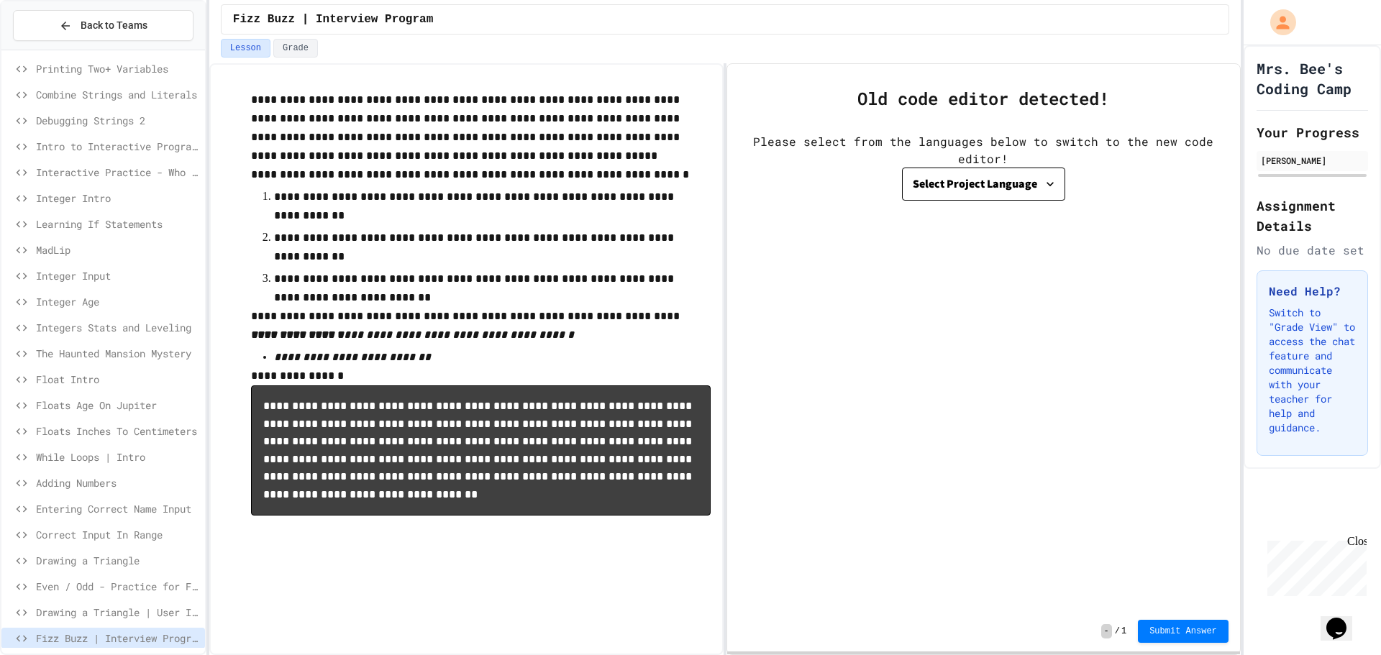
click at [75, 181] on div "Interactive Practice - Who Are You?" at bounding box center [103, 172] width 204 height 21
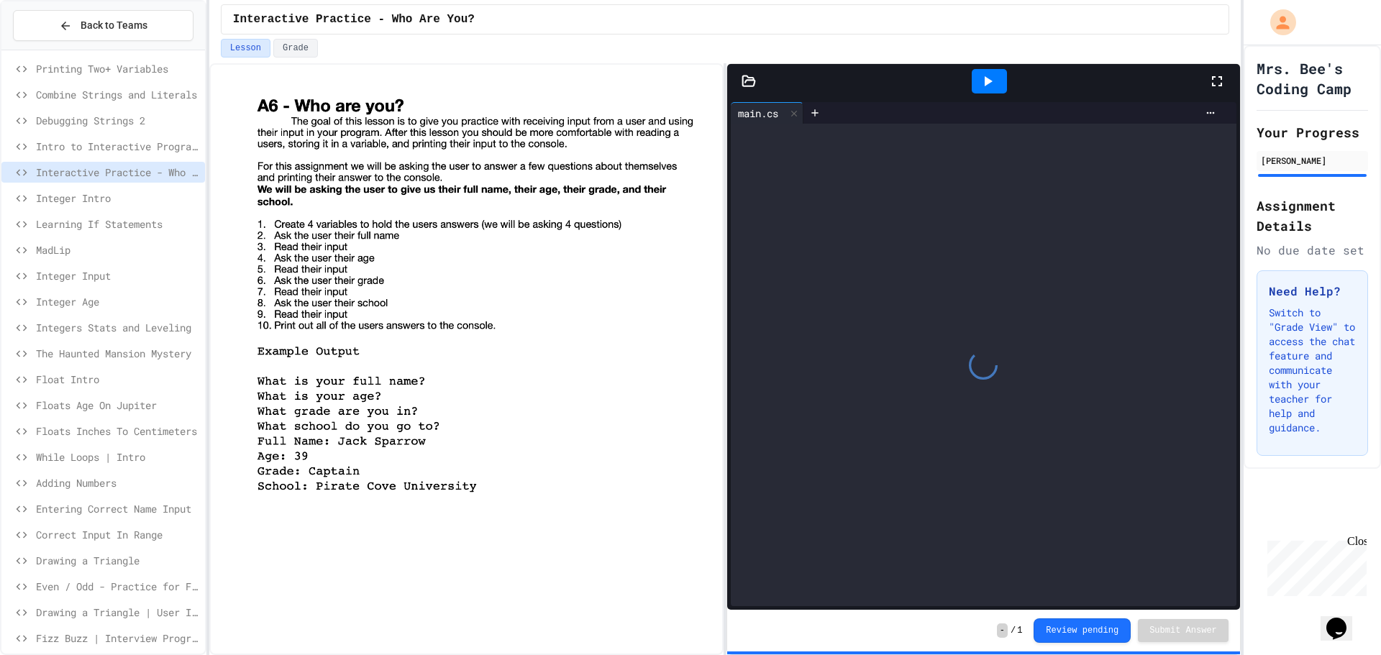
click at [73, 191] on span "Integer Intro" at bounding box center [117, 198] width 163 height 15
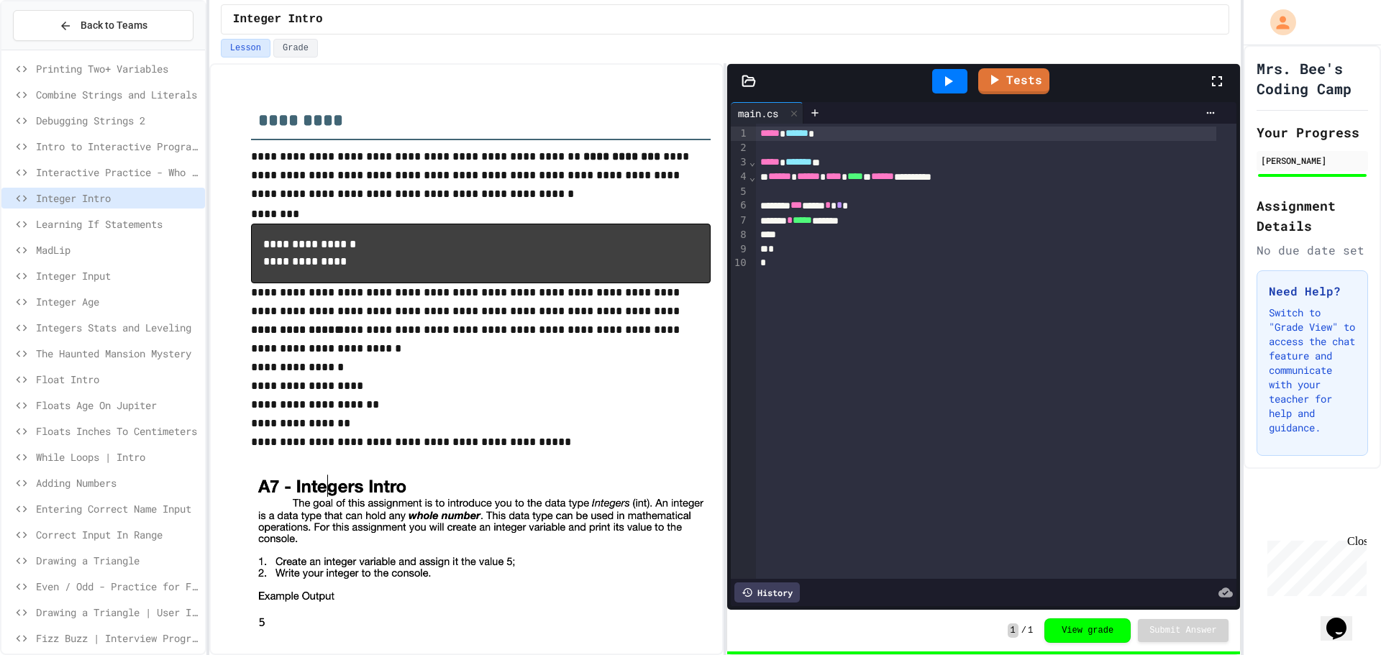
click at [78, 229] on span "Learning If Statements" at bounding box center [117, 223] width 163 height 15
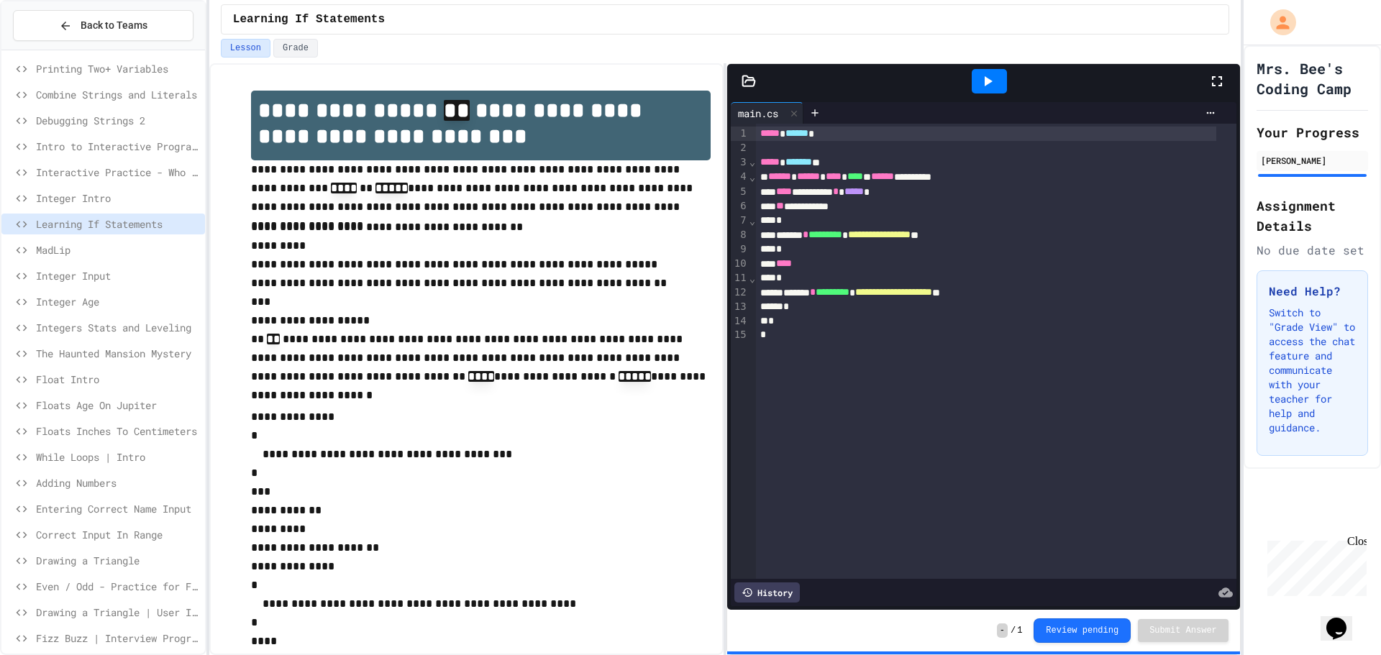
click at [58, 247] on span "MadLip" at bounding box center [117, 249] width 163 height 15
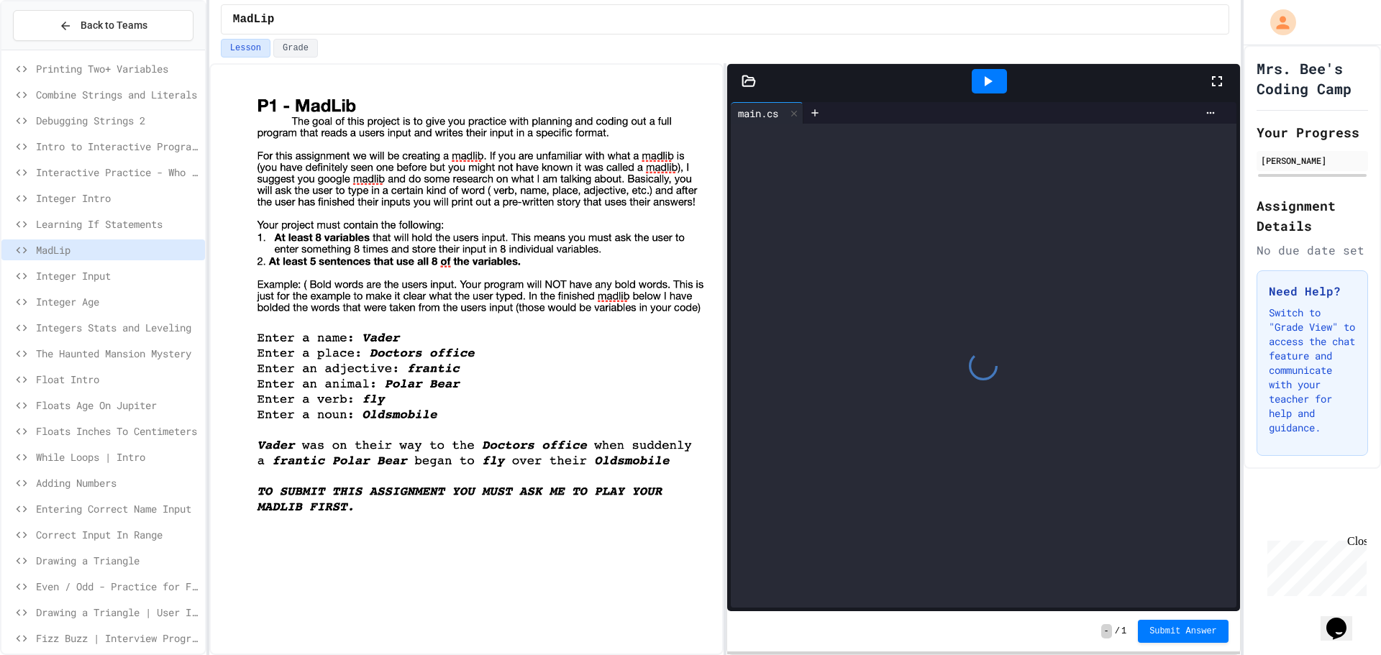
click at [60, 237] on div "Learning If Statements" at bounding box center [103, 227] width 204 height 26
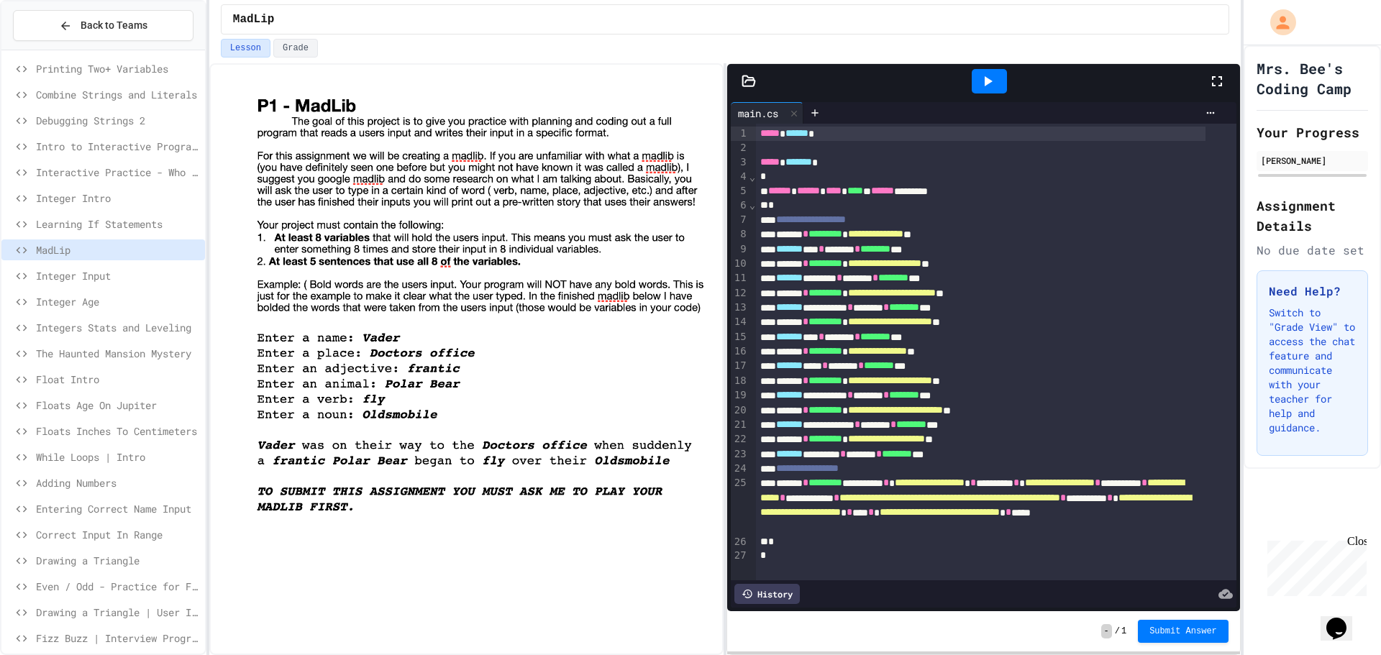
click at [64, 232] on div "Learning If Statements" at bounding box center [103, 224] width 204 height 21
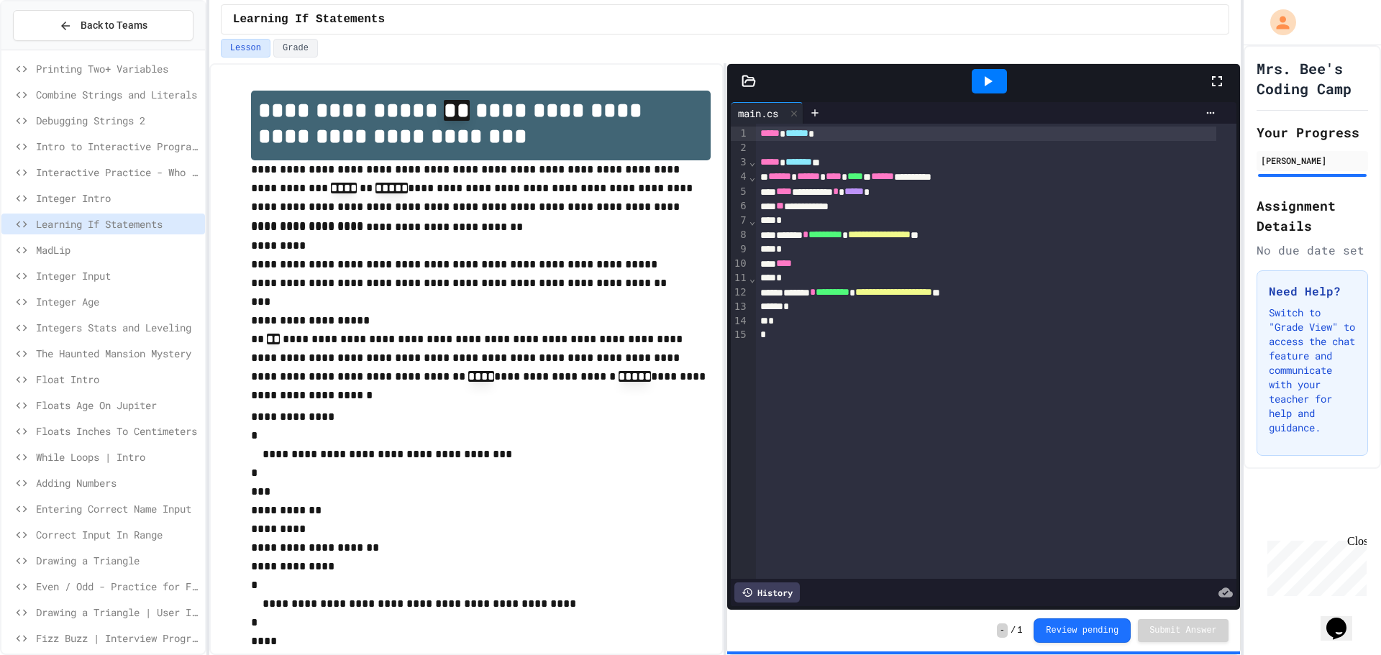
click at [76, 248] on span "MadLip" at bounding box center [117, 249] width 163 height 15
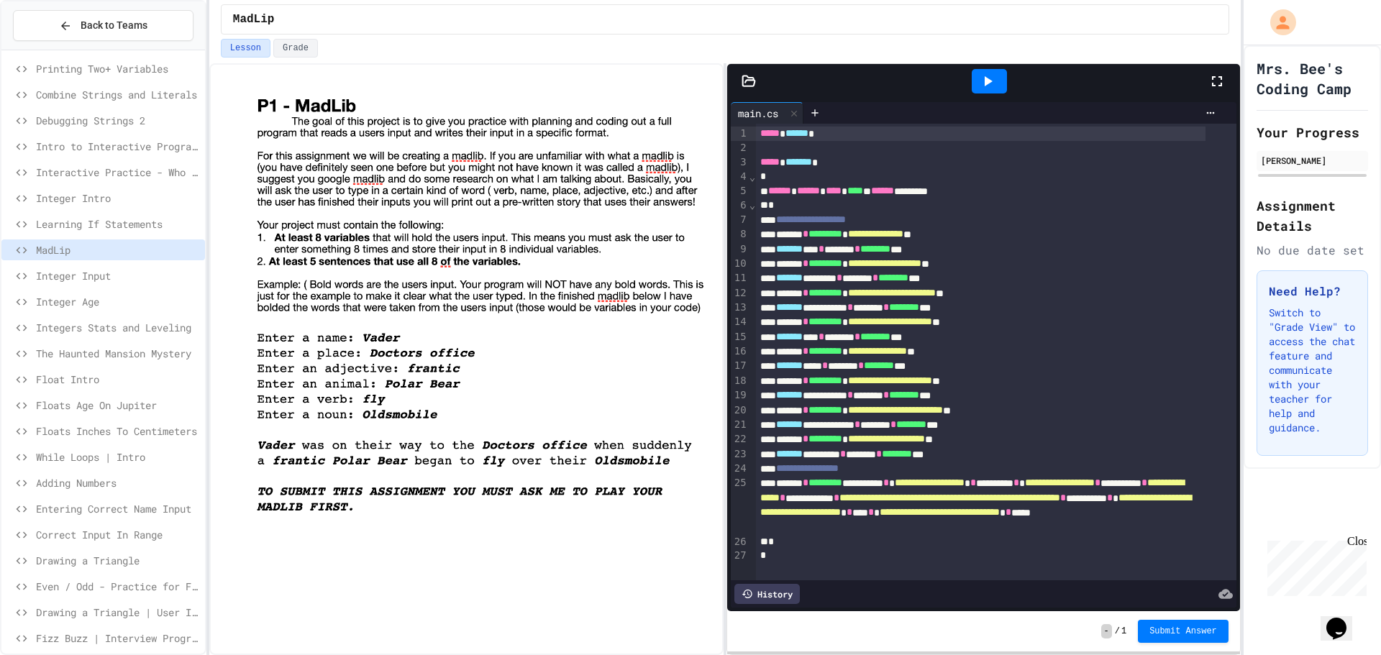
click at [91, 273] on span "Integer Input" at bounding box center [117, 275] width 163 height 15
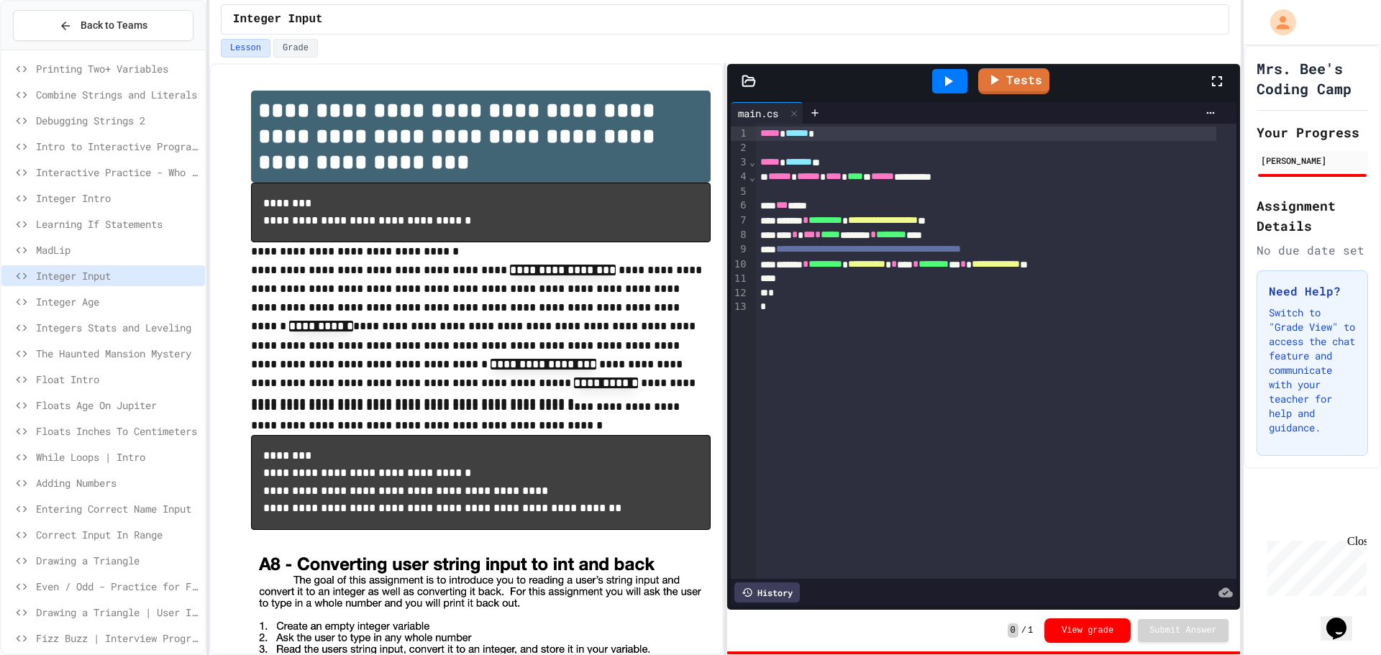
click at [76, 301] on span "Integer Age" at bounding box center [117, 301] width 163 height 15
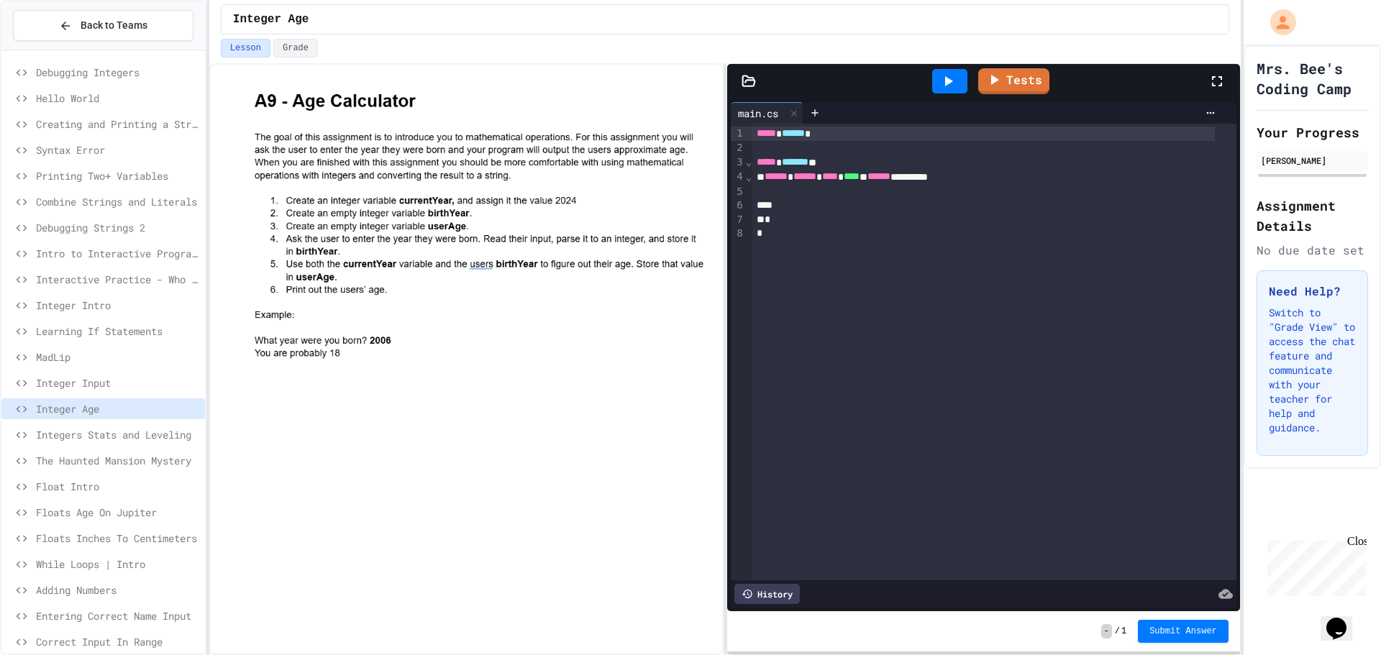
click at [93, 268] on div "Intro to Interactive Programs" at bounding box center [103, 256] width 204 height 26
click at [98, 257] on span "Intro to Interactive Programs" at bounding box center [117, 253] width 163 height 15
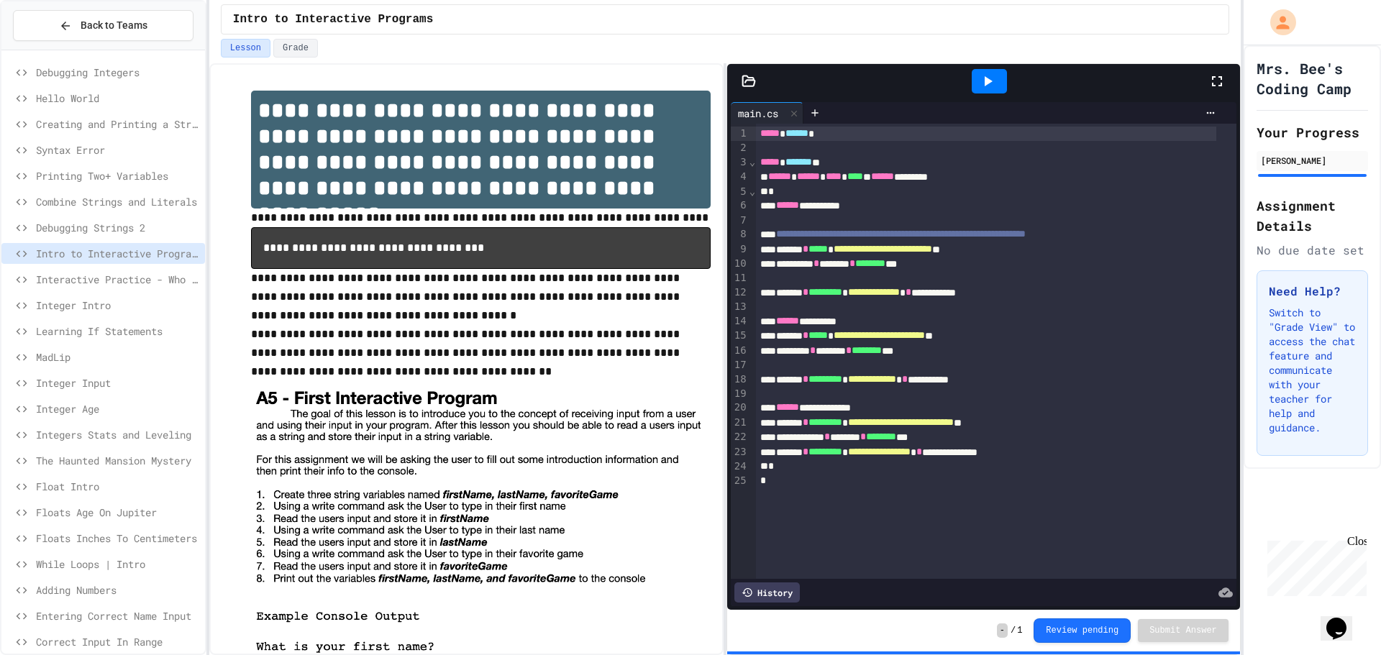
click at [92, 225] on span "Debugging Strings 2" at bounding box center [117, 227] width 163 height 15
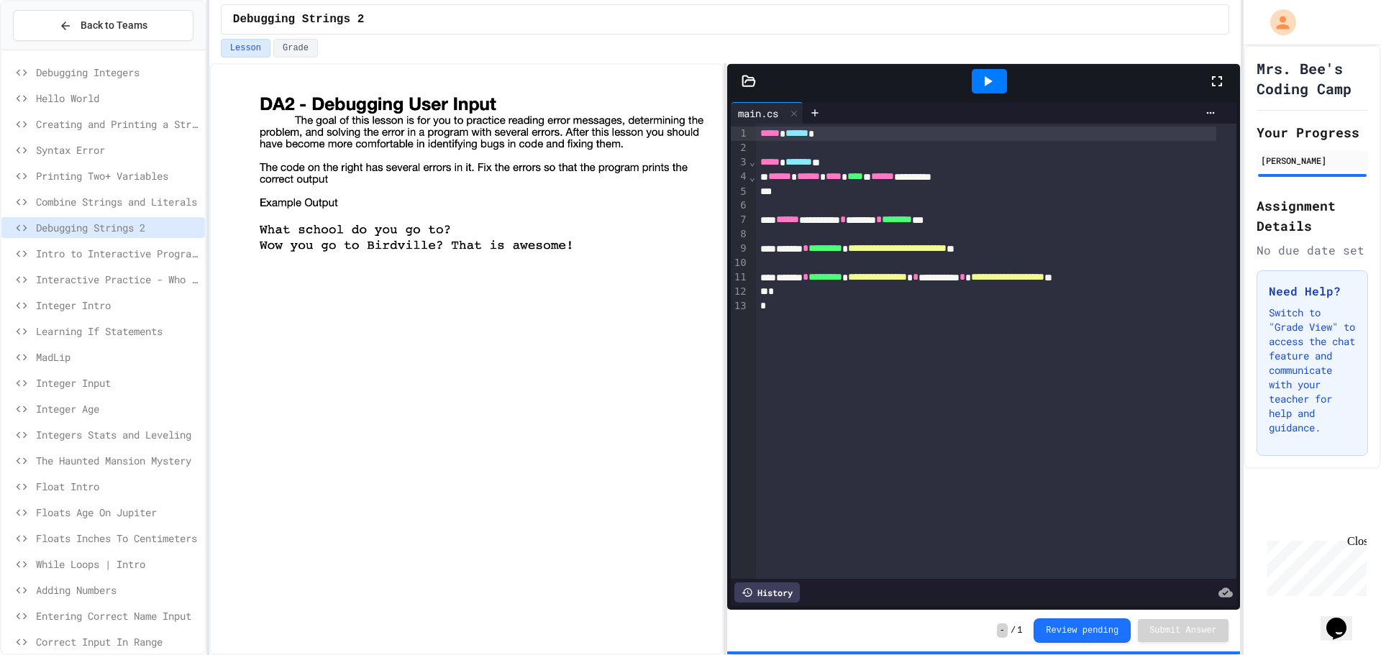
click at [81, 283] on span "Interactive Practice - Who Are You?" at bounding box center [117, 279] width 163 height 15
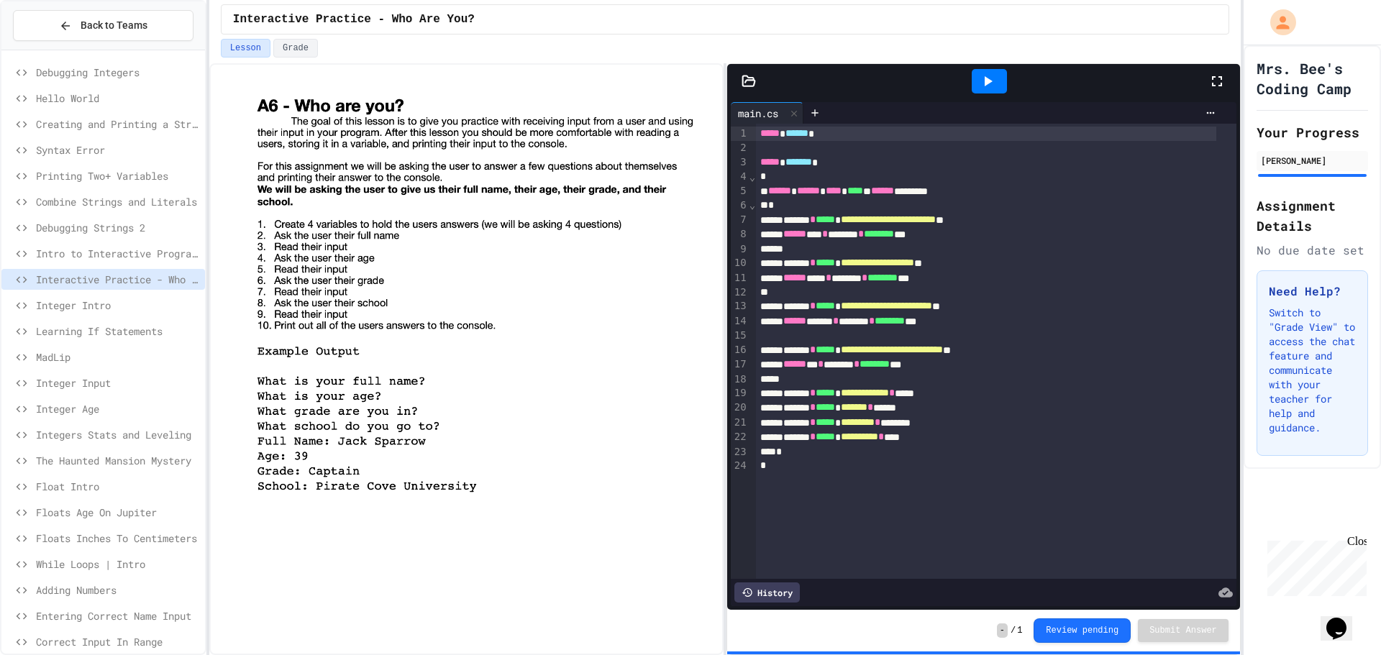
click at [83, 301] on span "Integer Intro" at bounding box center [117, 305] width 163 height 15
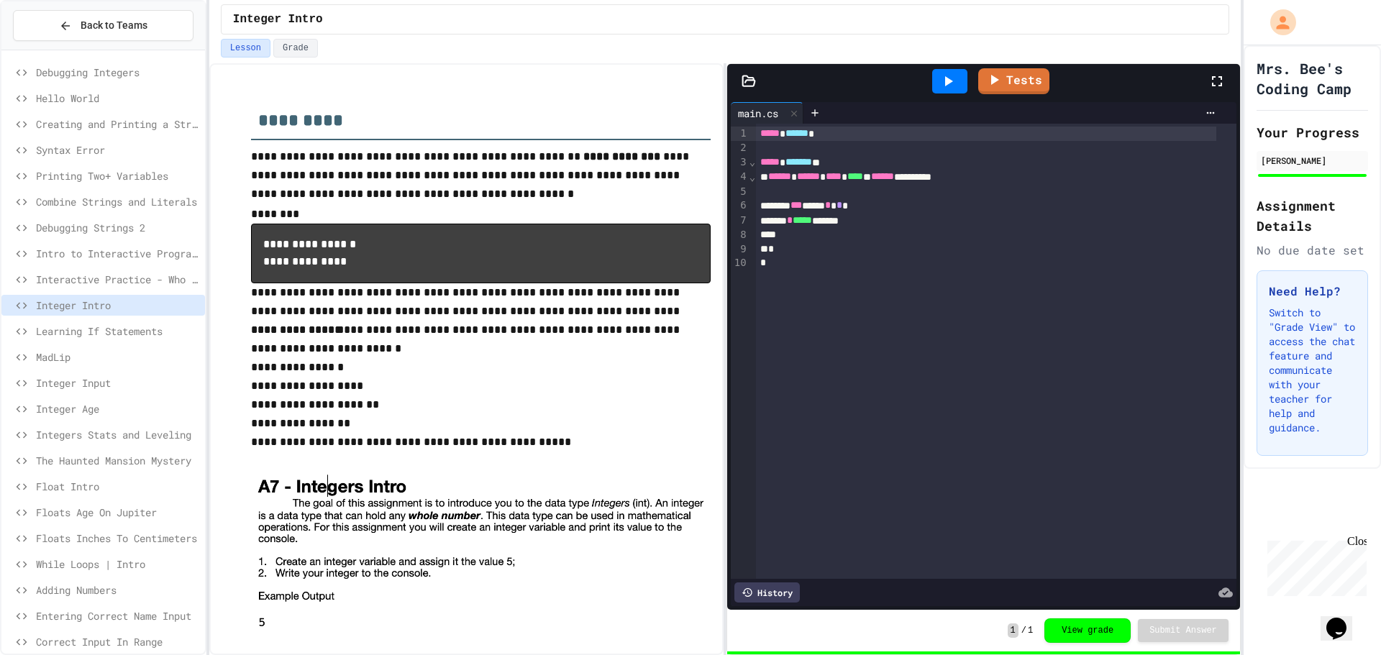
click at [87, 329] on span "Learning If Statements" at bounding box center [117, 331] width 163 height 15
